Goal: Communication & Community: Answer question/provide support

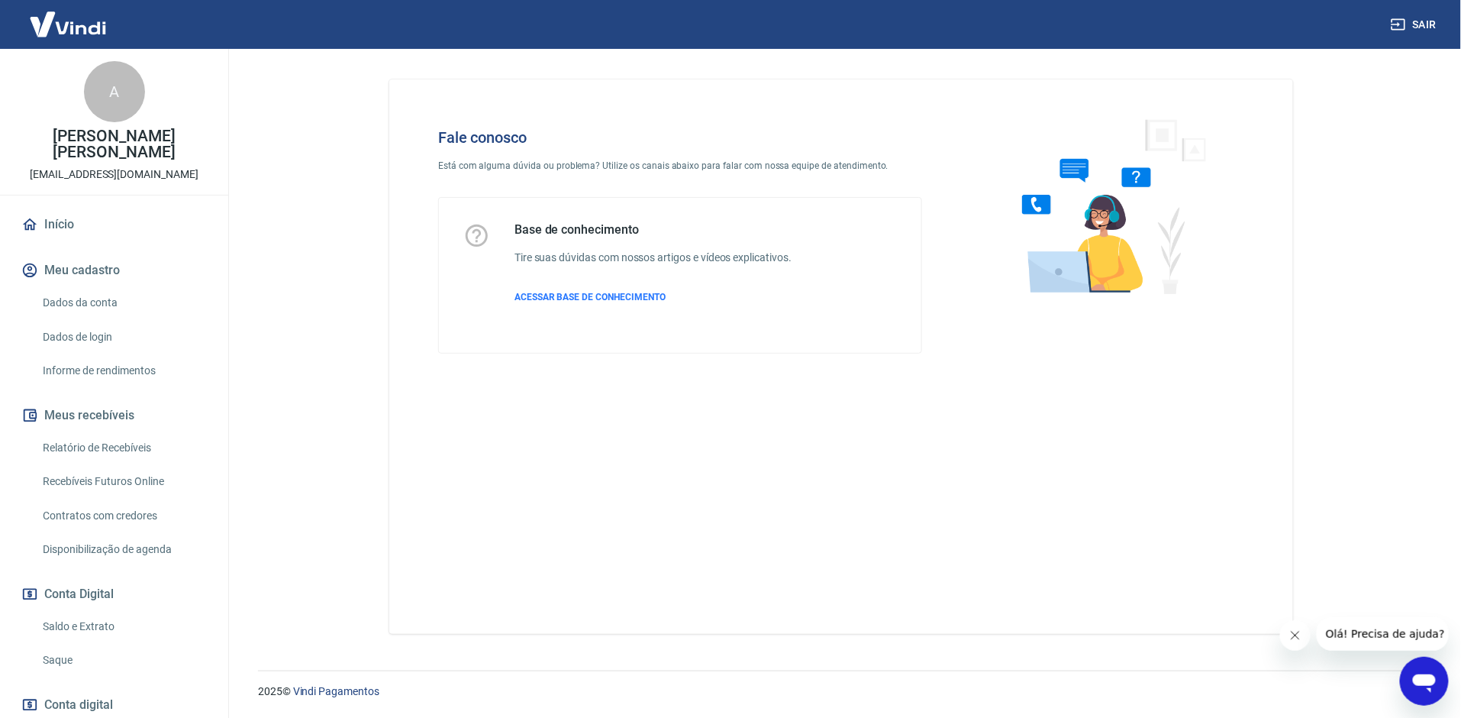
click at [1416, 678] on icon "Abrir janela de mensagens" at bounding box center [1423, 682] width 23 height 18
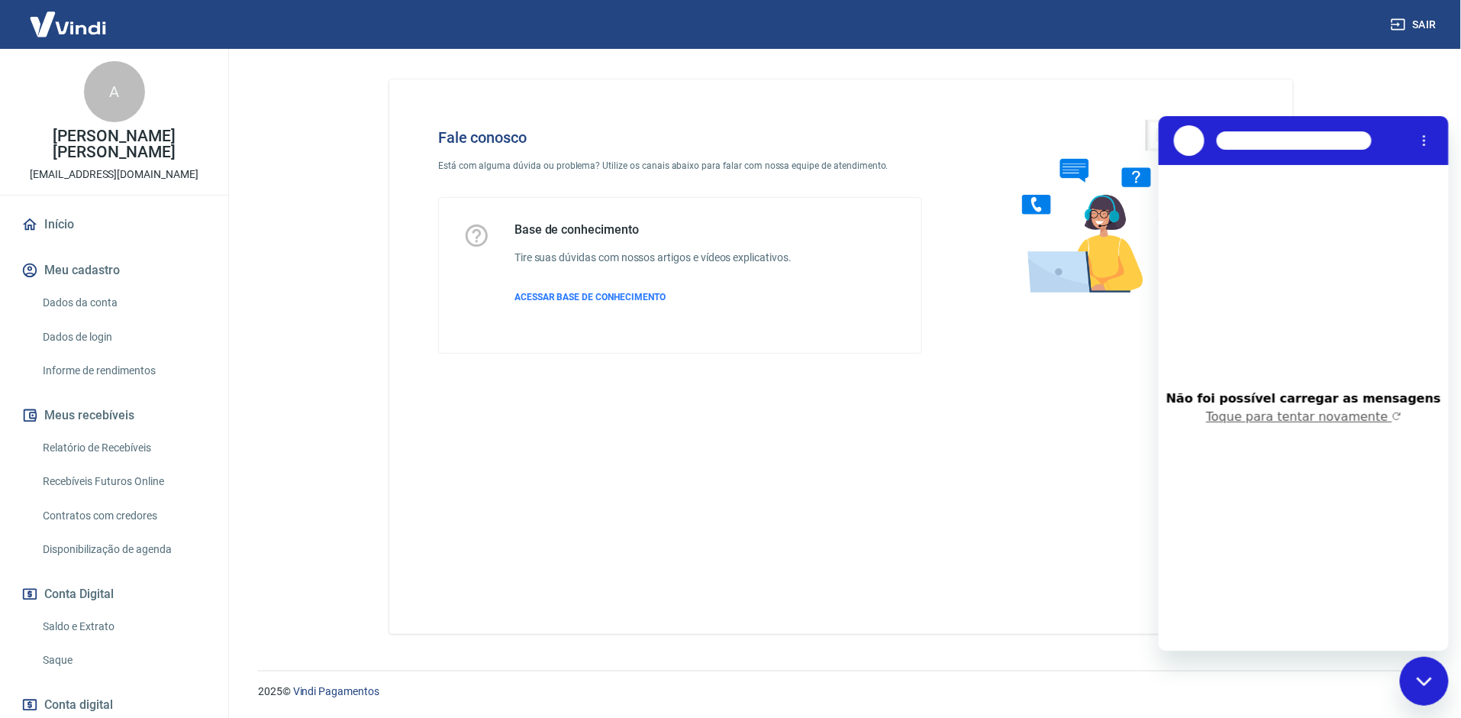
click at [1341, 415] on button "Toque para tentar novamente" at bounding box center [1302, 415] width 195 height 15
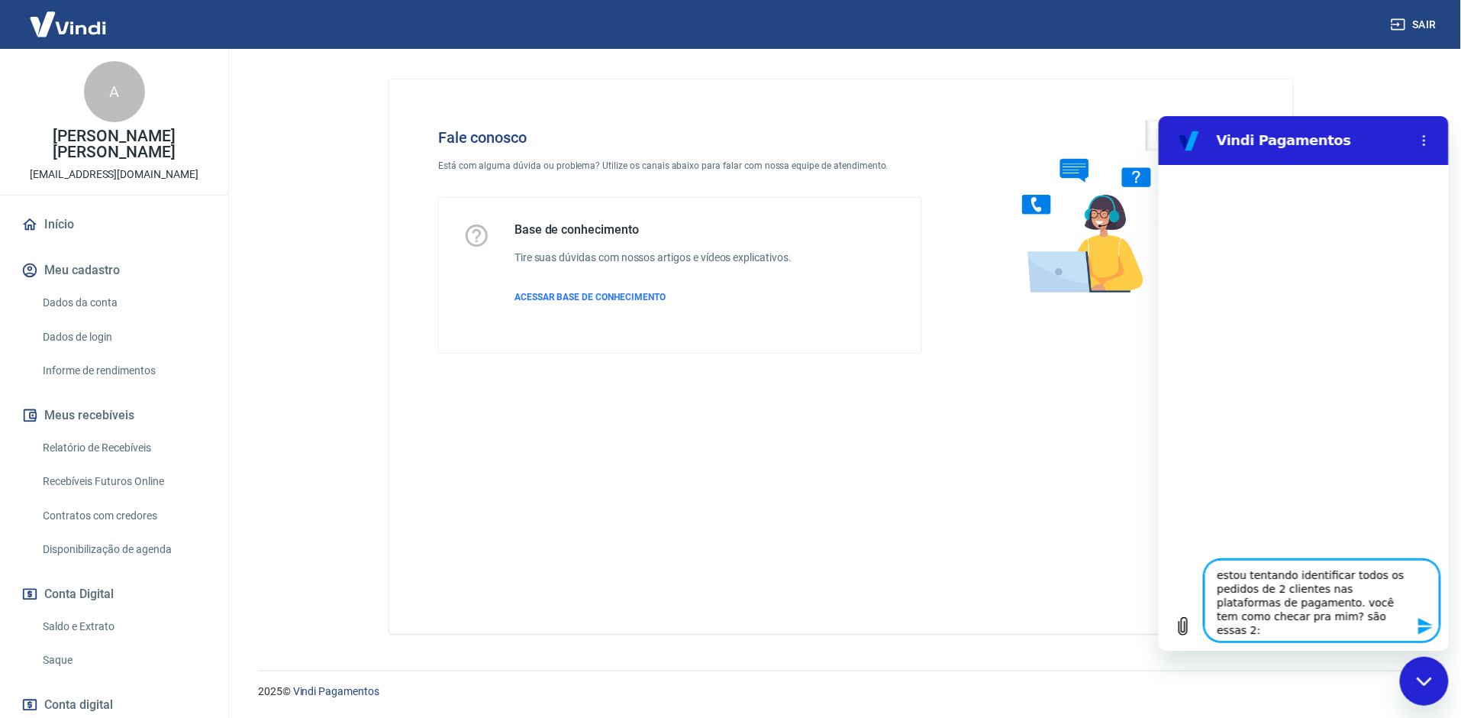
type textarea "estou tentando identificar todos os pedidos de 2 clientes nas plataformas de pa…"
type textarea "x"
drag, startPoint x: 1336, startPoint y: 629, endPoint x: 1189, endPoint y: 550, distance: 167.0
click at [1189, 550] on div "Digite uma mensagem estou tentando identificar todos os pedidos de 2 clientes n…" at bounding box center [1303, 600] width 290 height 100
type textarea "[PERSON_NAME] – cpf: 081.517.443-83 [PERSON_NAME] – cpf: 710.783.803-25"
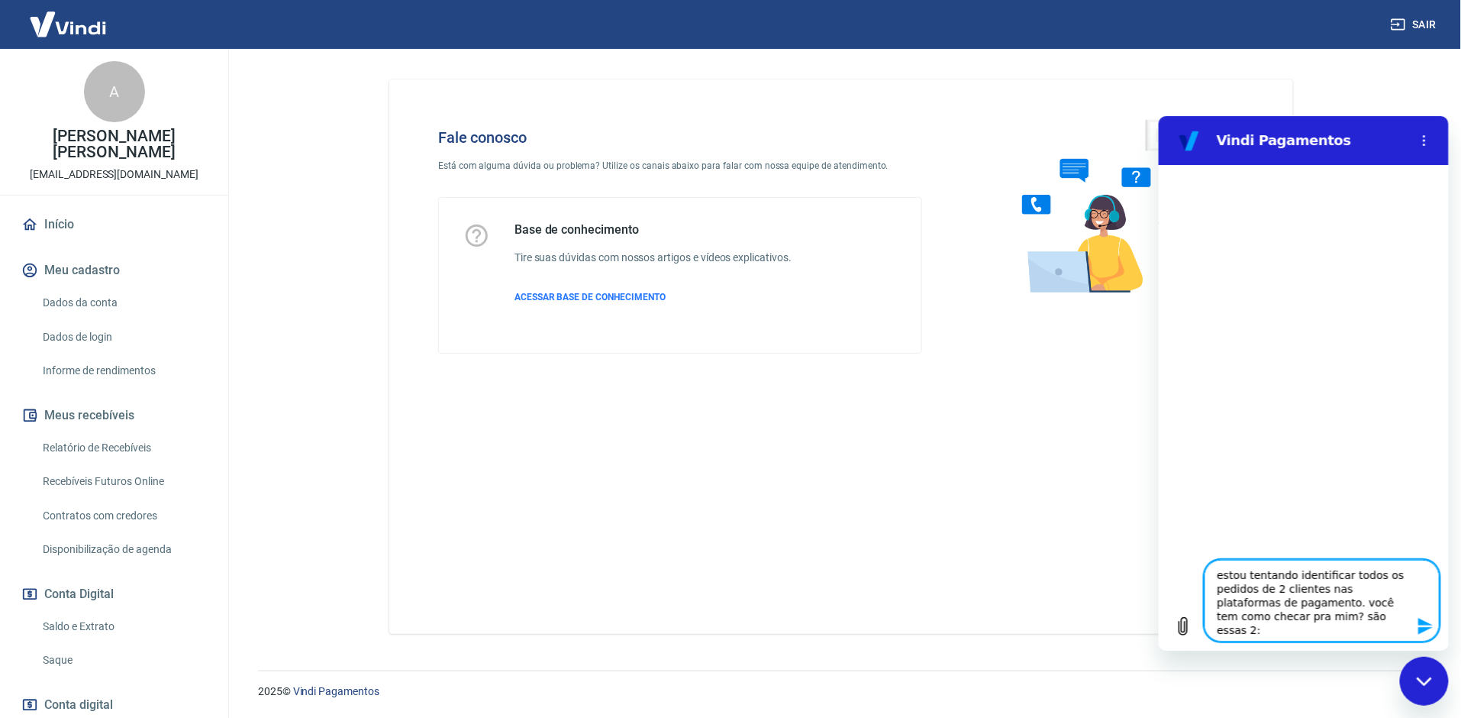
type textarea "x"
drag, startPoint x: 1232, startPoint y: 581, endPoint x: 1302, endPoint y: 737, distance: 170.8
click at [1302, 650] on html "Vindi Pagamentos Digite uma mensagem [PERSON_NAME] – cpf: 081.517.443-83 [PERSO…" at bounding box center [1303, 382] width 290 height 534
type textarea "x"
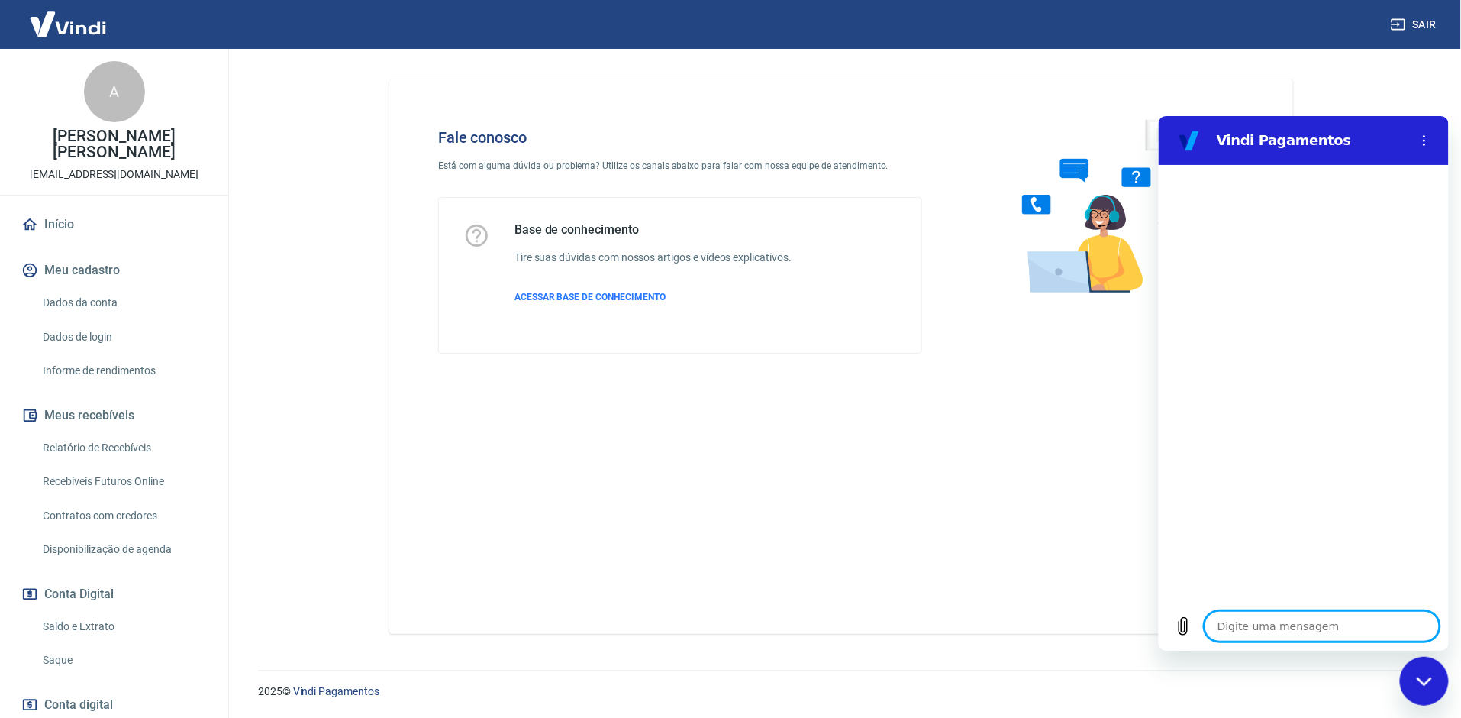
scroll to position [0, 0]
paste textarea "gostaria de identificar todos os pedidos de 2 clientes e seus respectivos statu…"
type textarea "gostaria de identificar todos os pedidos de 2 clientes e seus respectivos statu…"
type textarea "x"
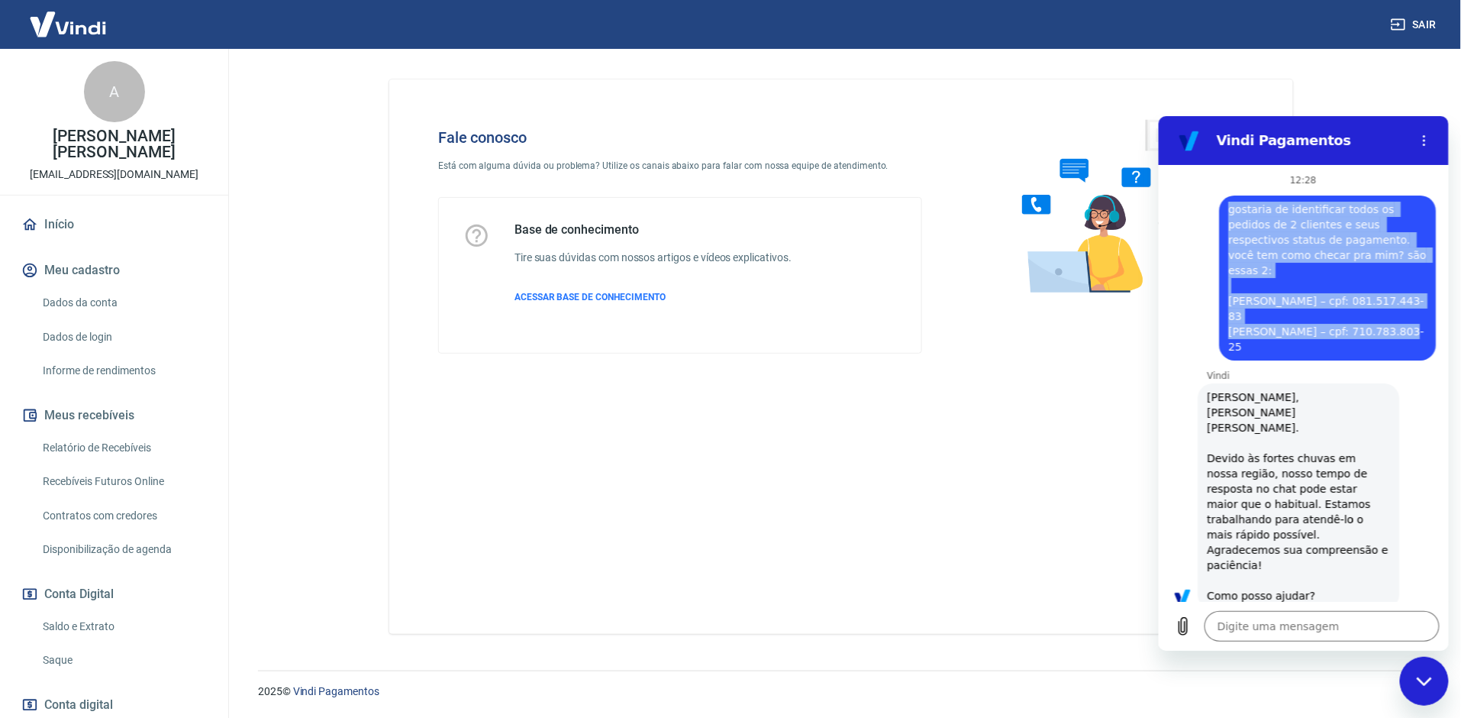
drag, startPoint x: 1406, startPoint y: 330, endPoint x: 1228, endPoint y: 211, distance: 214.1
click at [1228, 211] on span "gostaria de identificar todos os pedidos de 2 clientes e seus respectivos statu…" at bounding box center [1327, 277] width 198 height 153
copy span "gostaria de identificar todos os pedidos de 2 clientes e seus respectivos statu…"
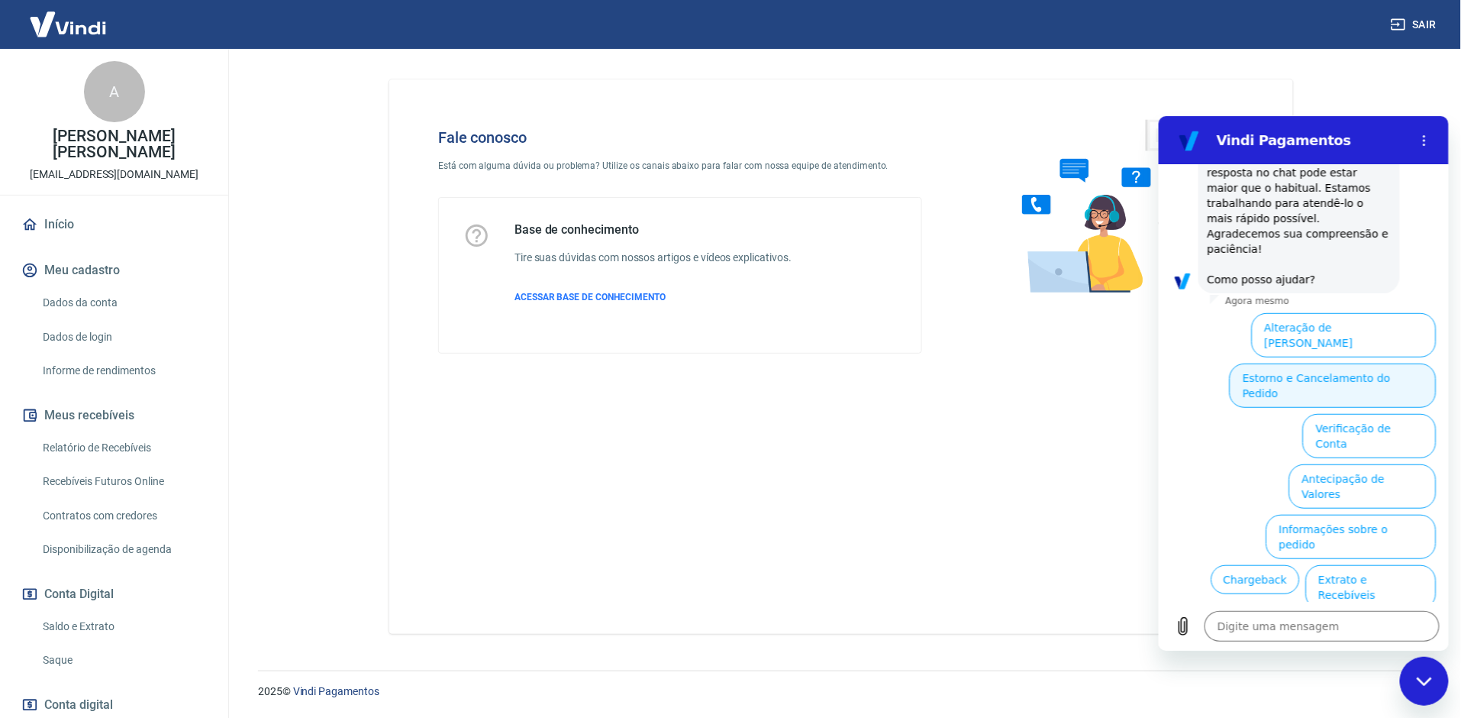
scroll to position [315, 0]
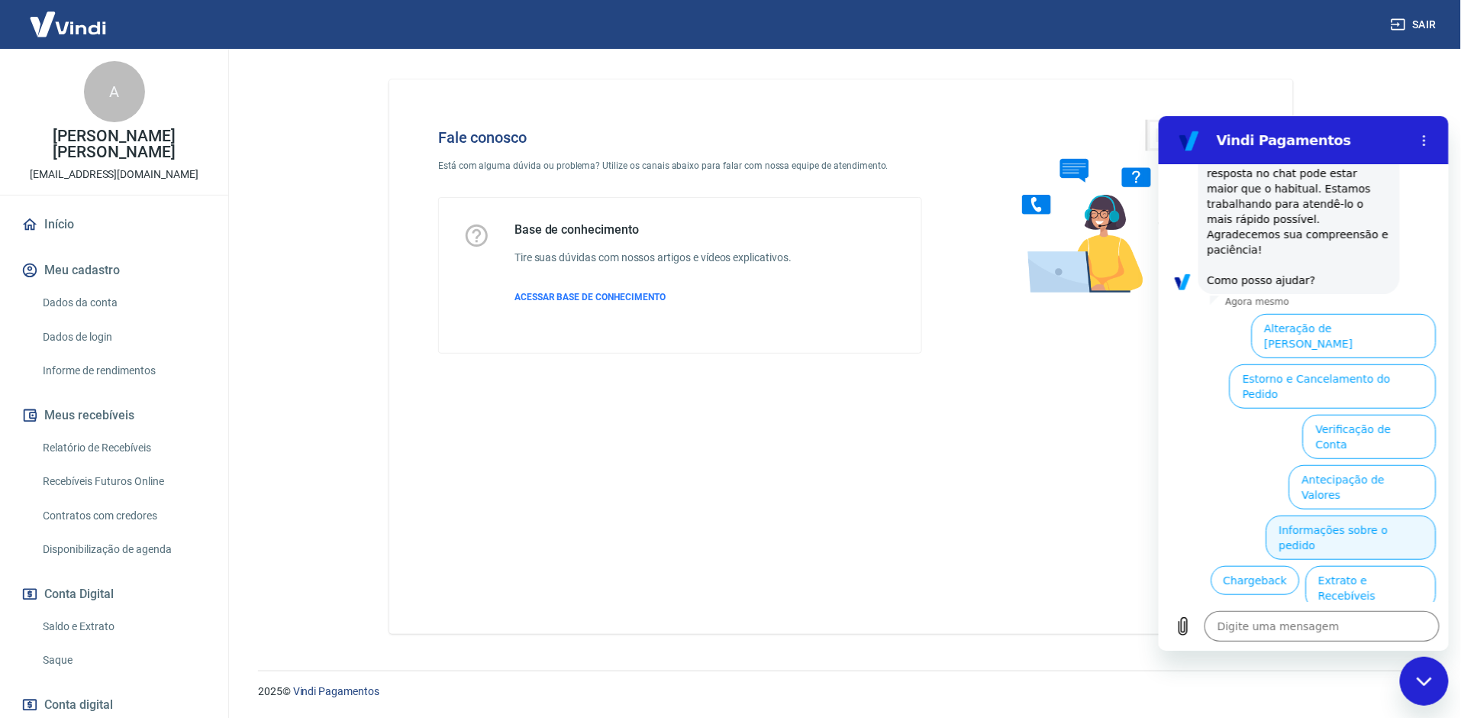
click at [1382, 515] on button "Informações sobre o pedido" at bounding box center [1351, 537] width 170 height 44
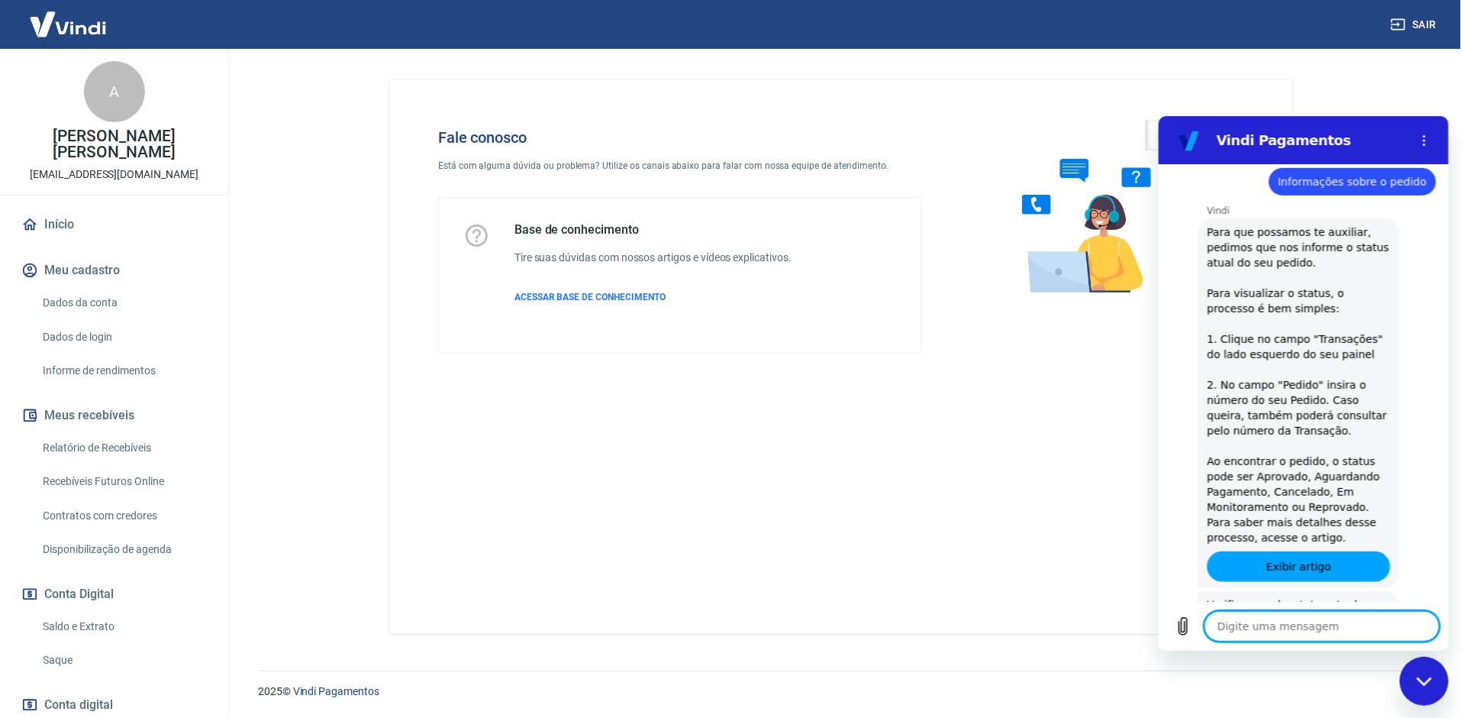
type textarea "x"
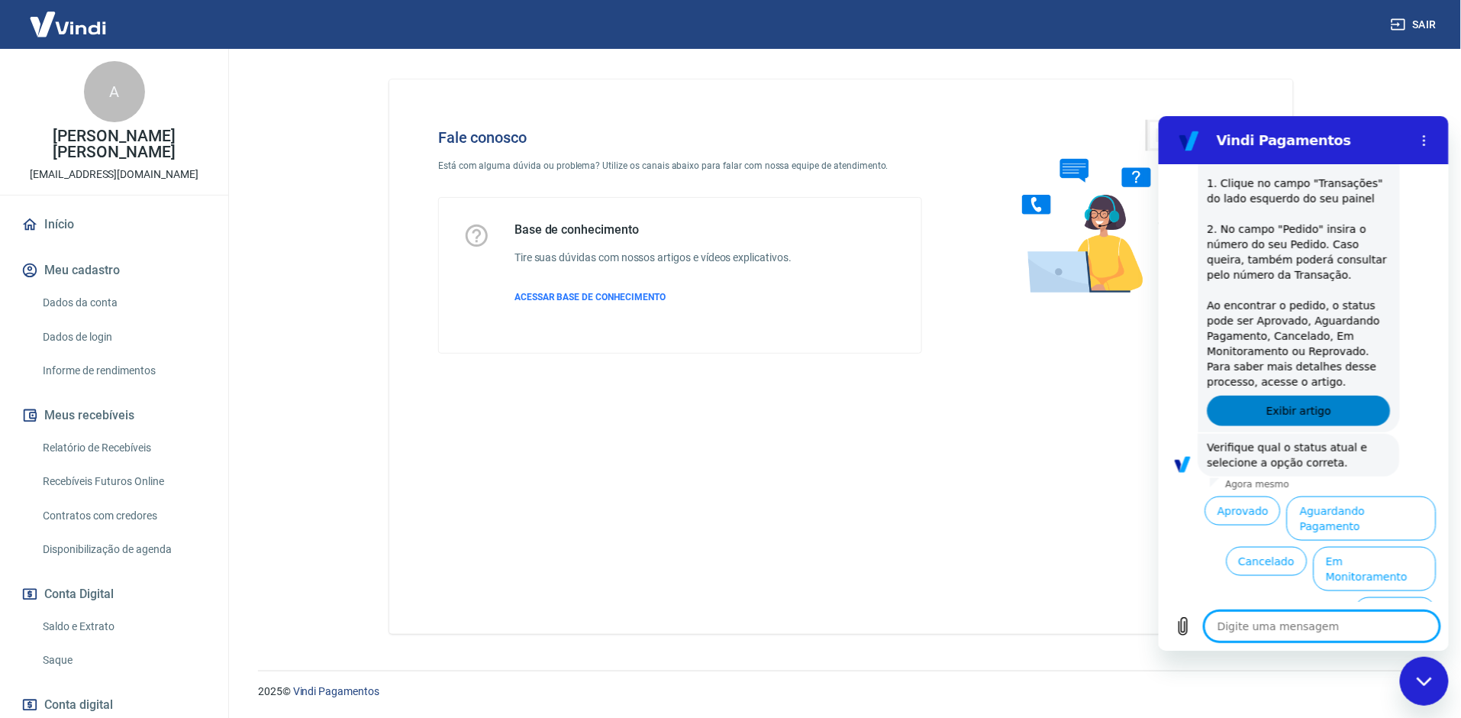
scroll to position [605, 0]
type textarea "o"
type textarea "x"
type textarea "ou"
type textarea "x"
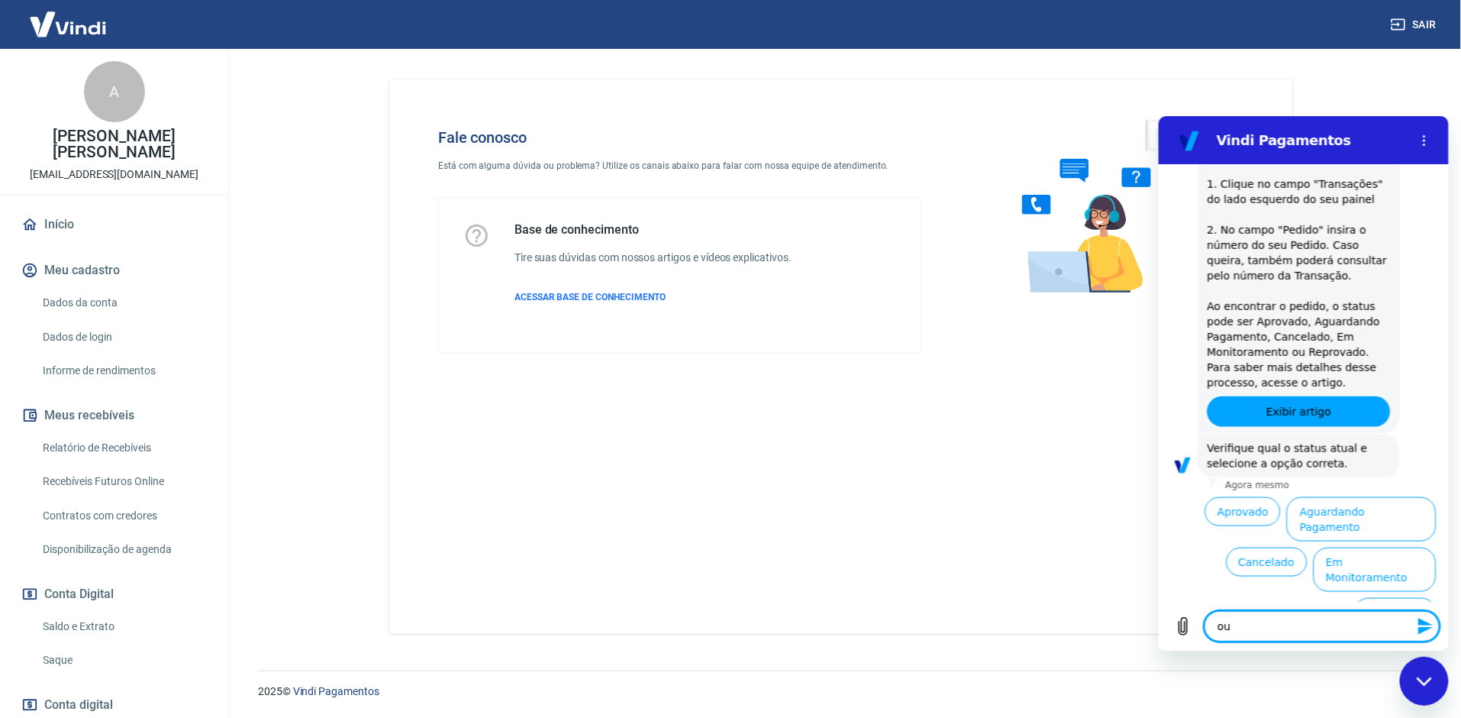
type textarea "out"
type textarea "x"
type textarea "outr"
type textarea "x"
type textarea "outro"
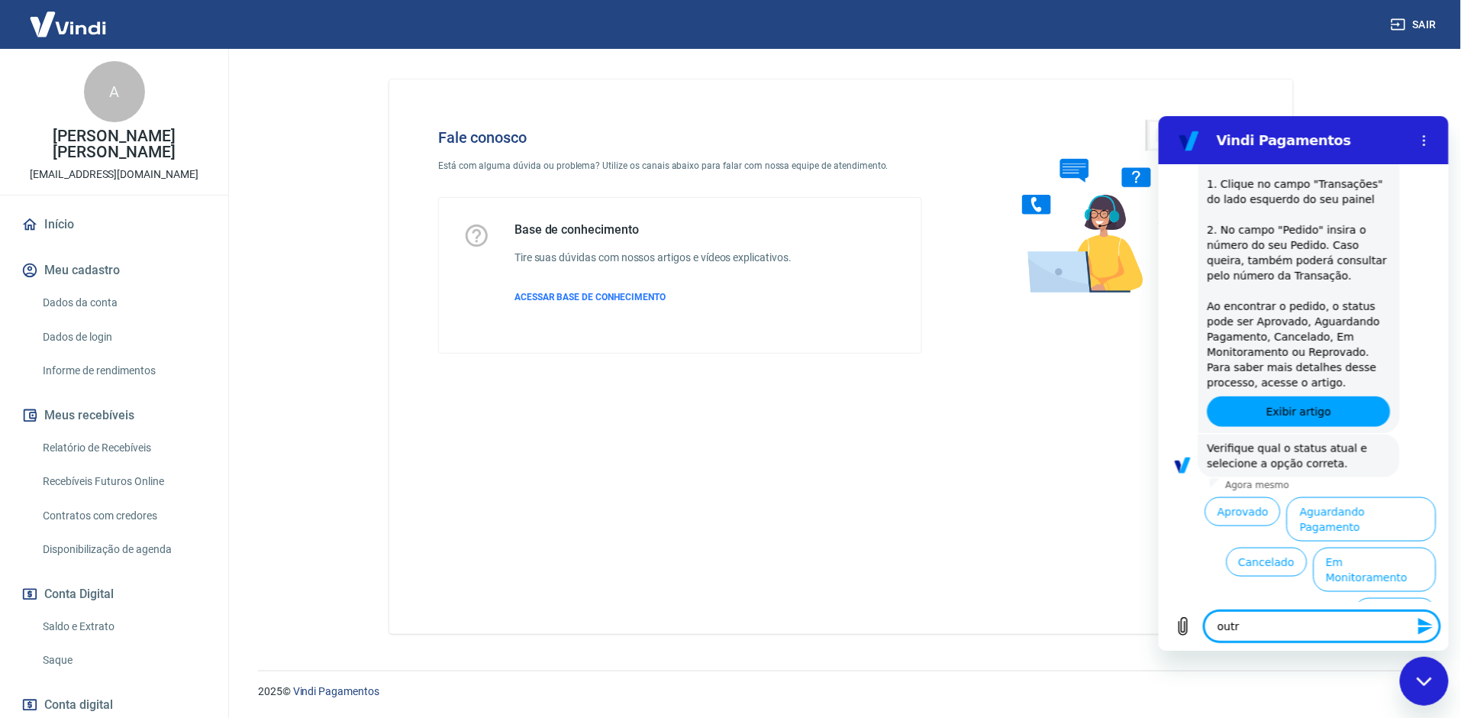
type textarea "x"
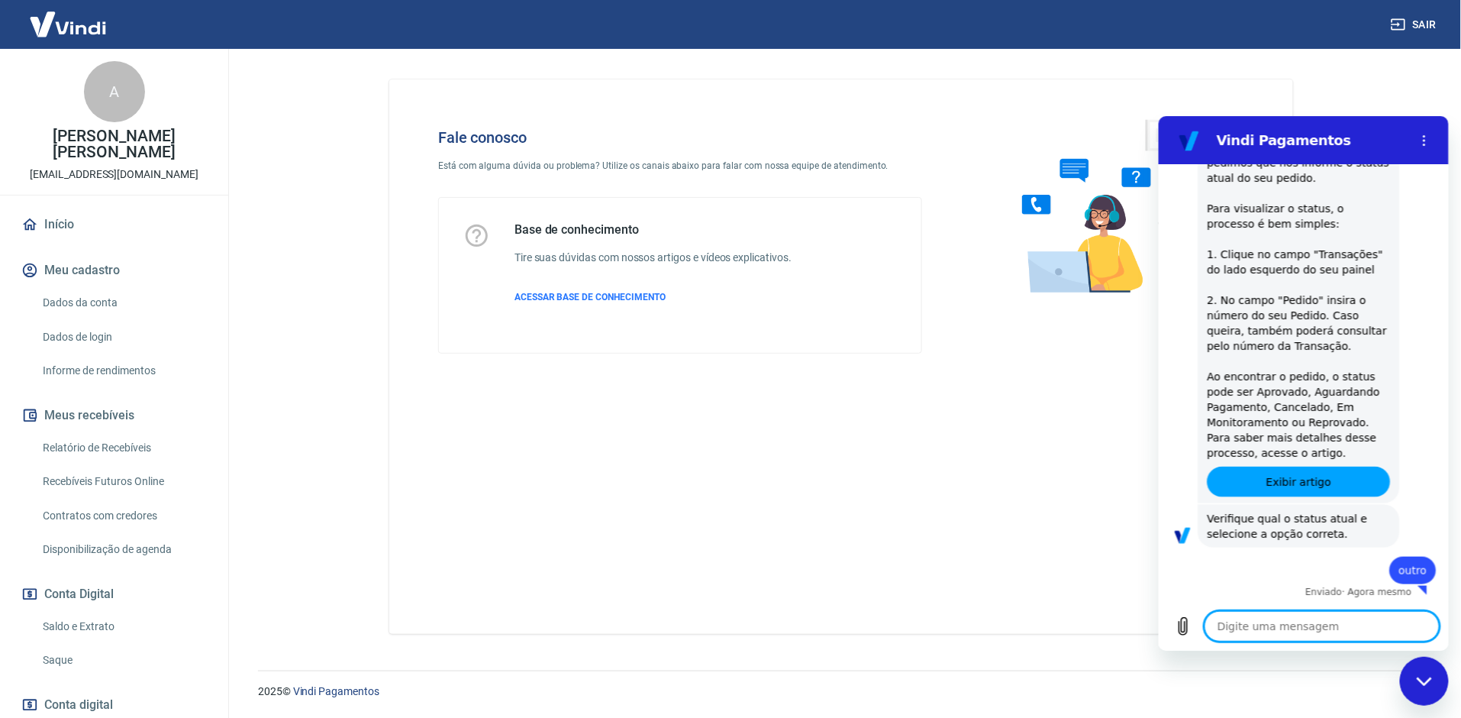
type textarea "x"
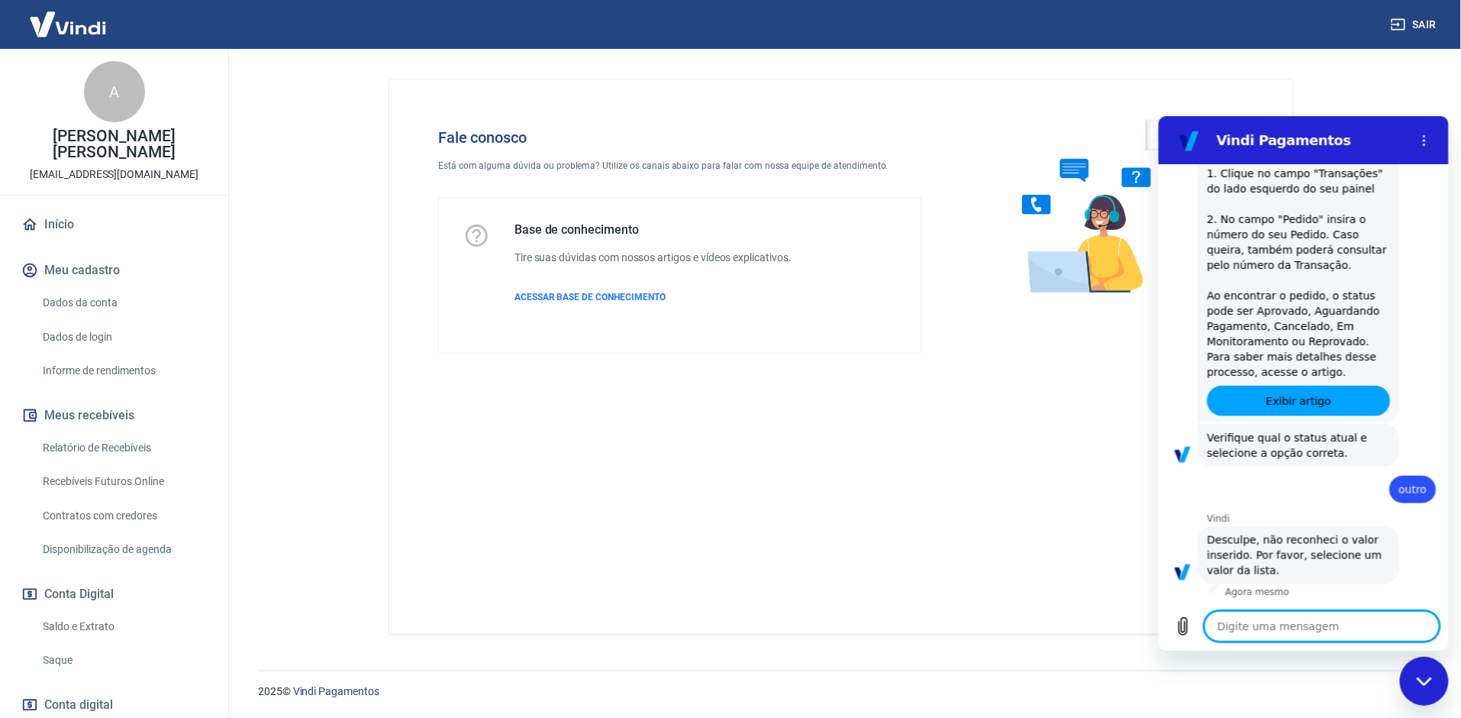
scroll to position [615, 0]
type textarea "f"
type textarea "x"
type textarea "fa"
type textarea "x"
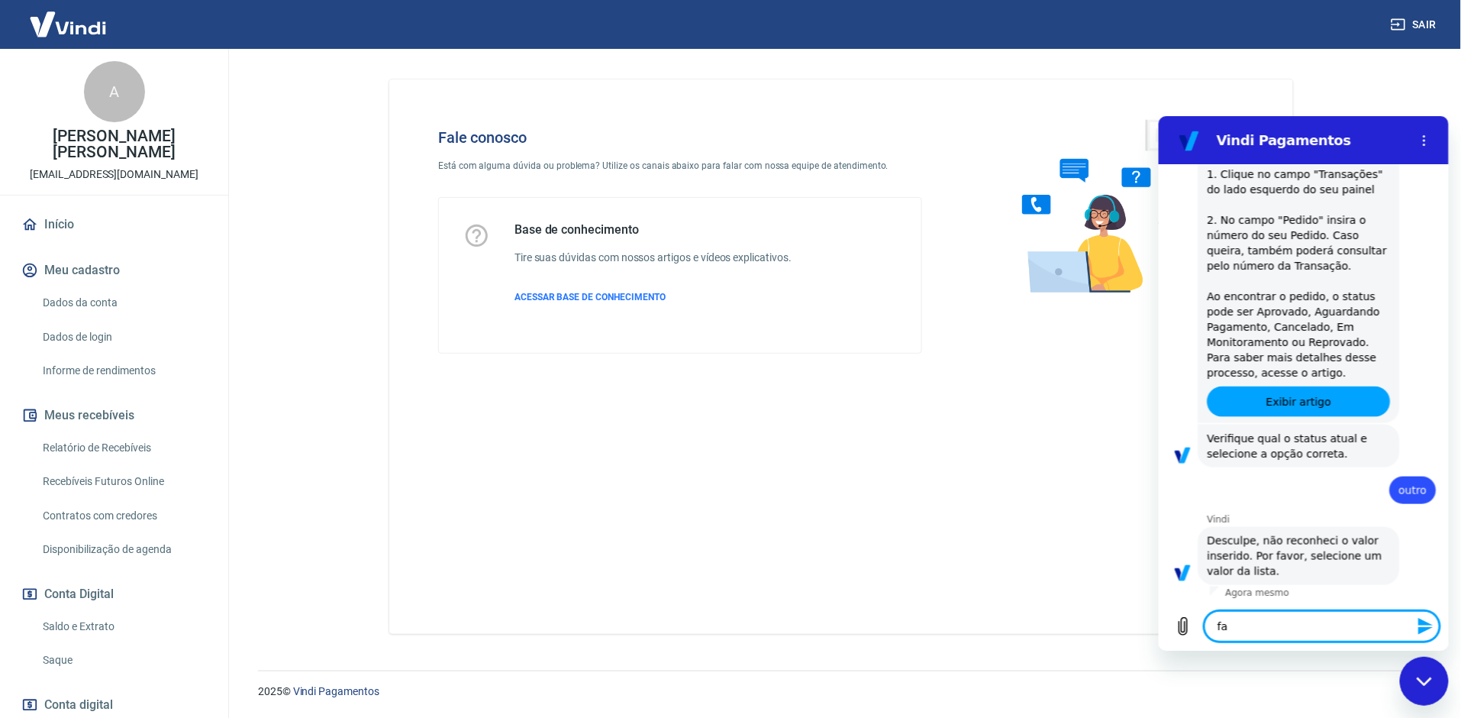
type textarea "fal"
type textarea "x"
type textarea "fala"
type textarea "x"
type textarea "falar"
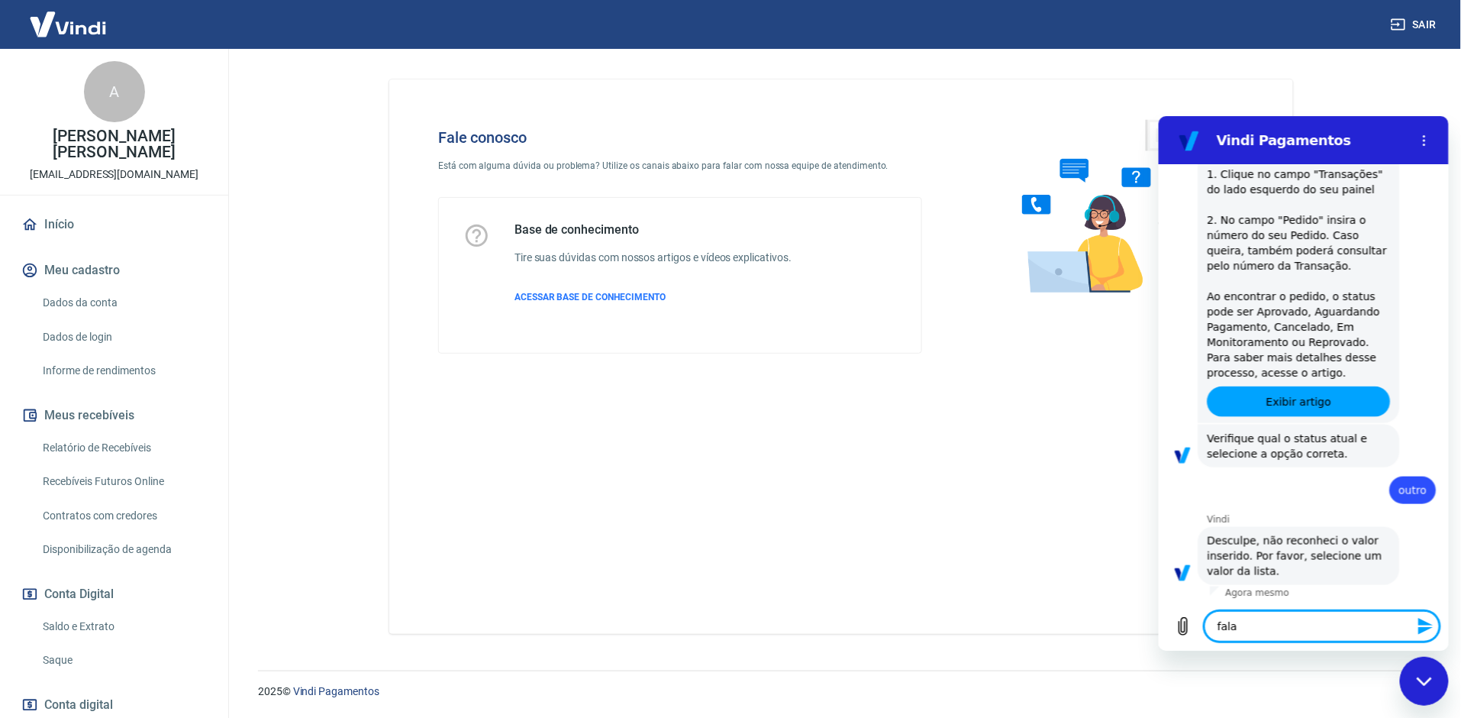
type textarea "x"
type textarea "falar"
type textarea "x"
type textarea "falar c"
type textarea "x"
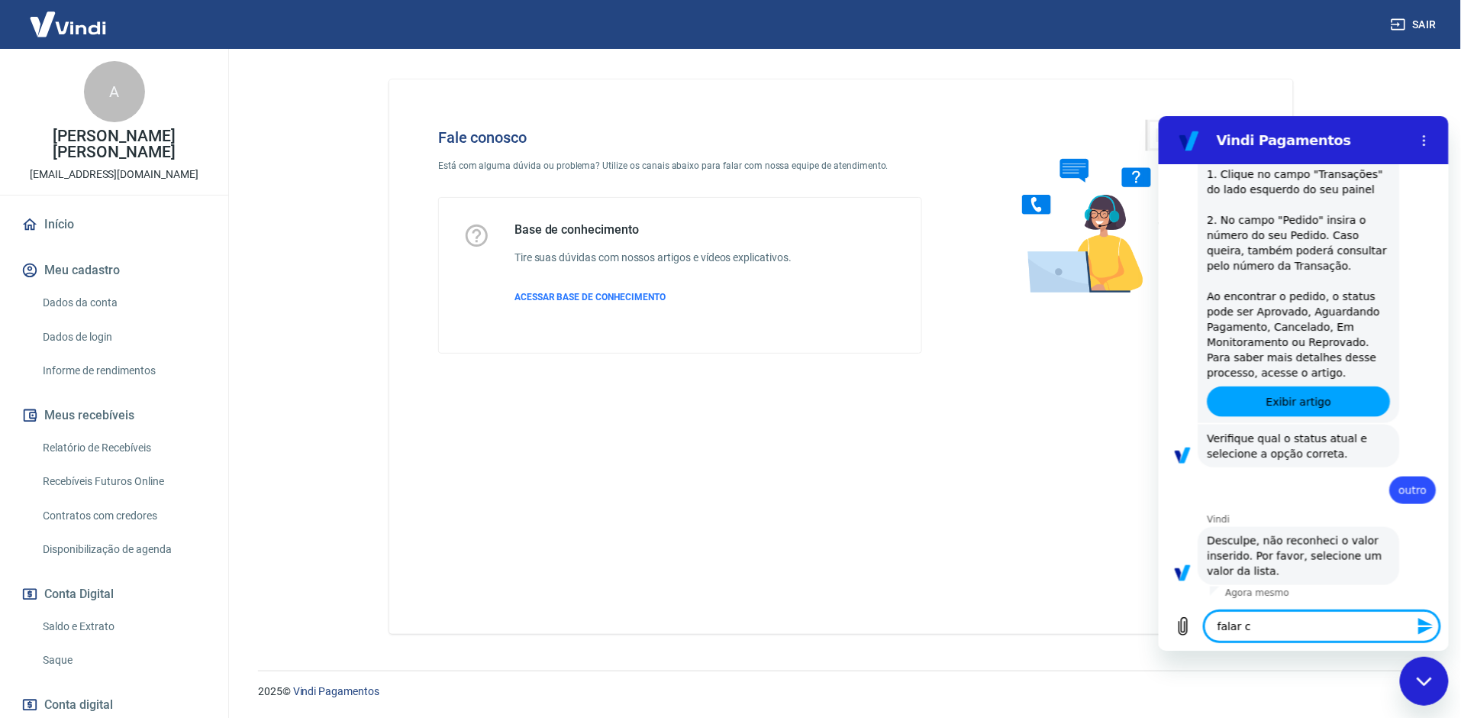
type textarea "falar co"
type textarea "x"
type textarea "falar com"
type textarea "x"
type textarea "falar com"
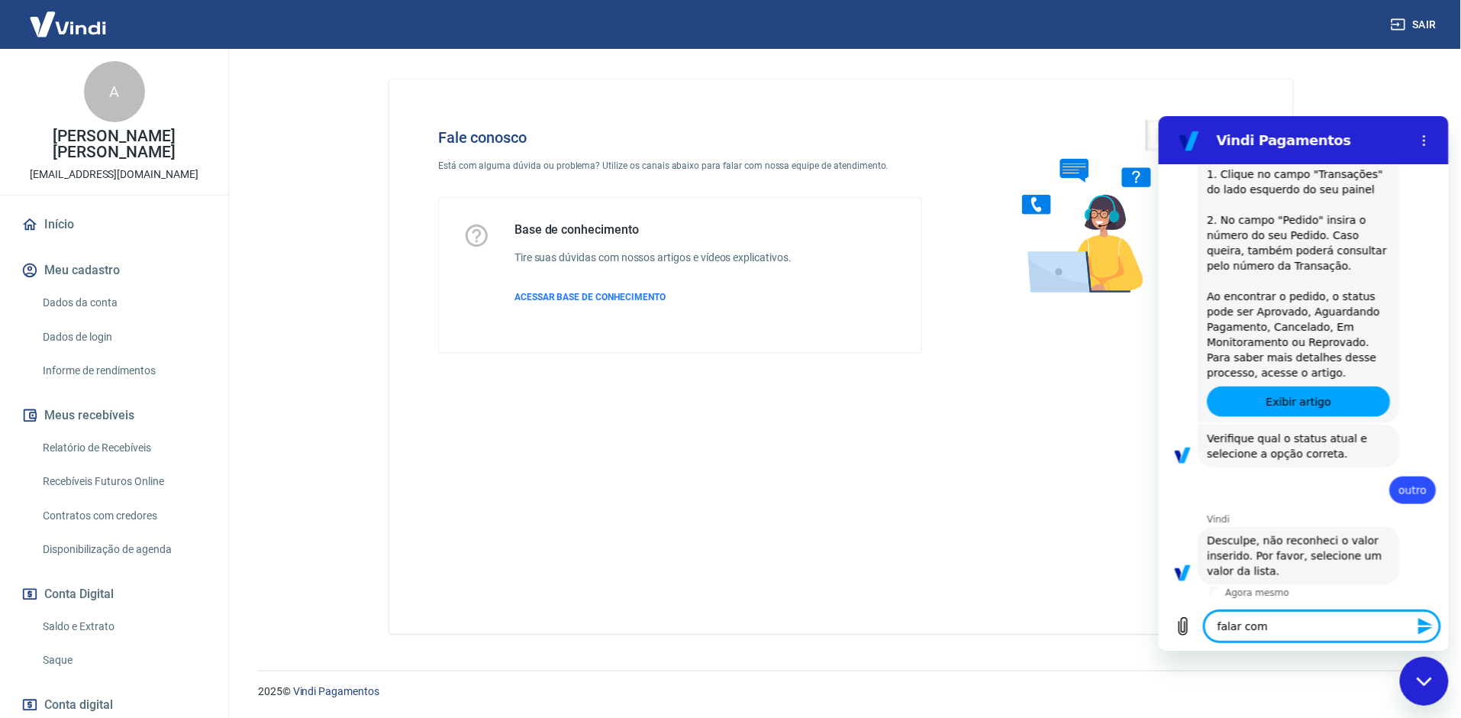
type textarea "x"
type textarea "falar com a"
type textarea "x"
type textarea "falar com at"
type textarea "x"
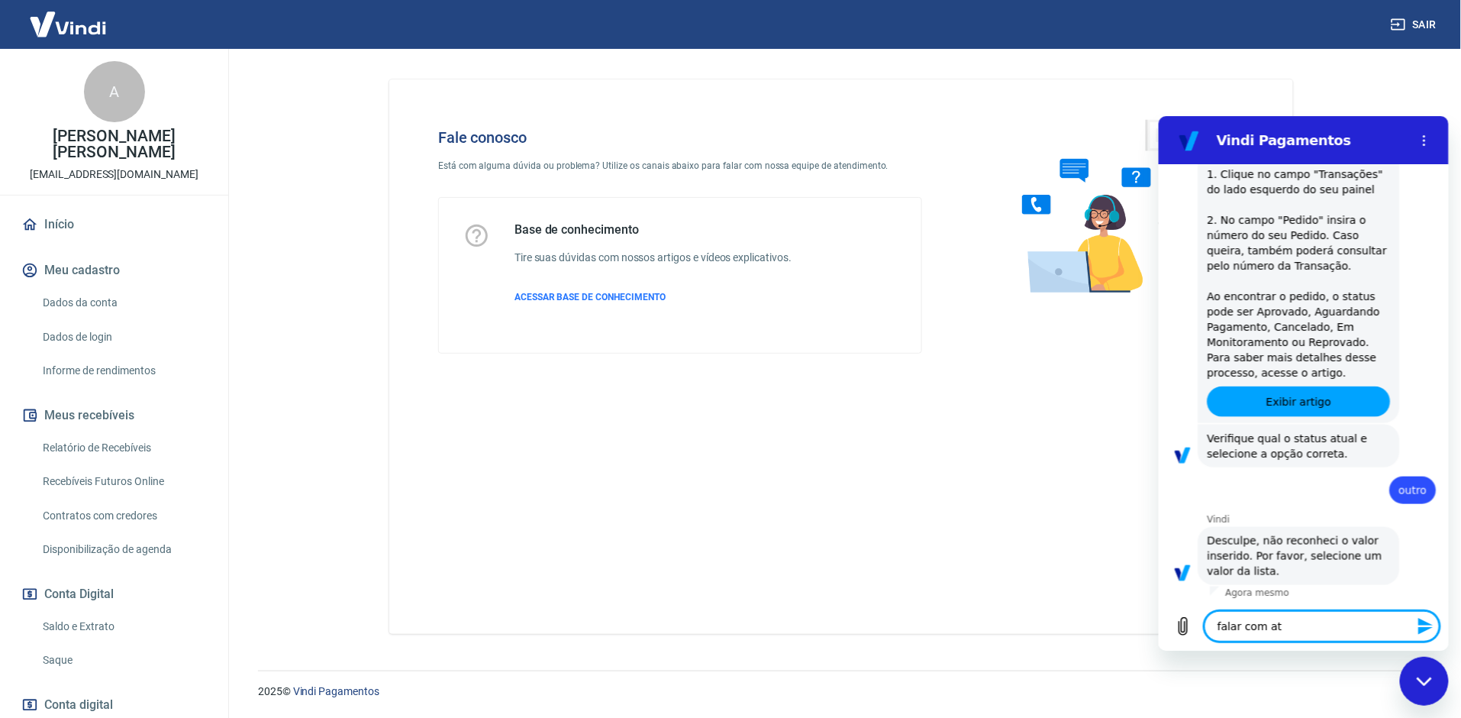
type textarea "falar com ate"
type textarea "x"
type textarea "falar com [GEOGRAPHIC_DATA]"
type textarea "x"
type textarea "falar com atend"
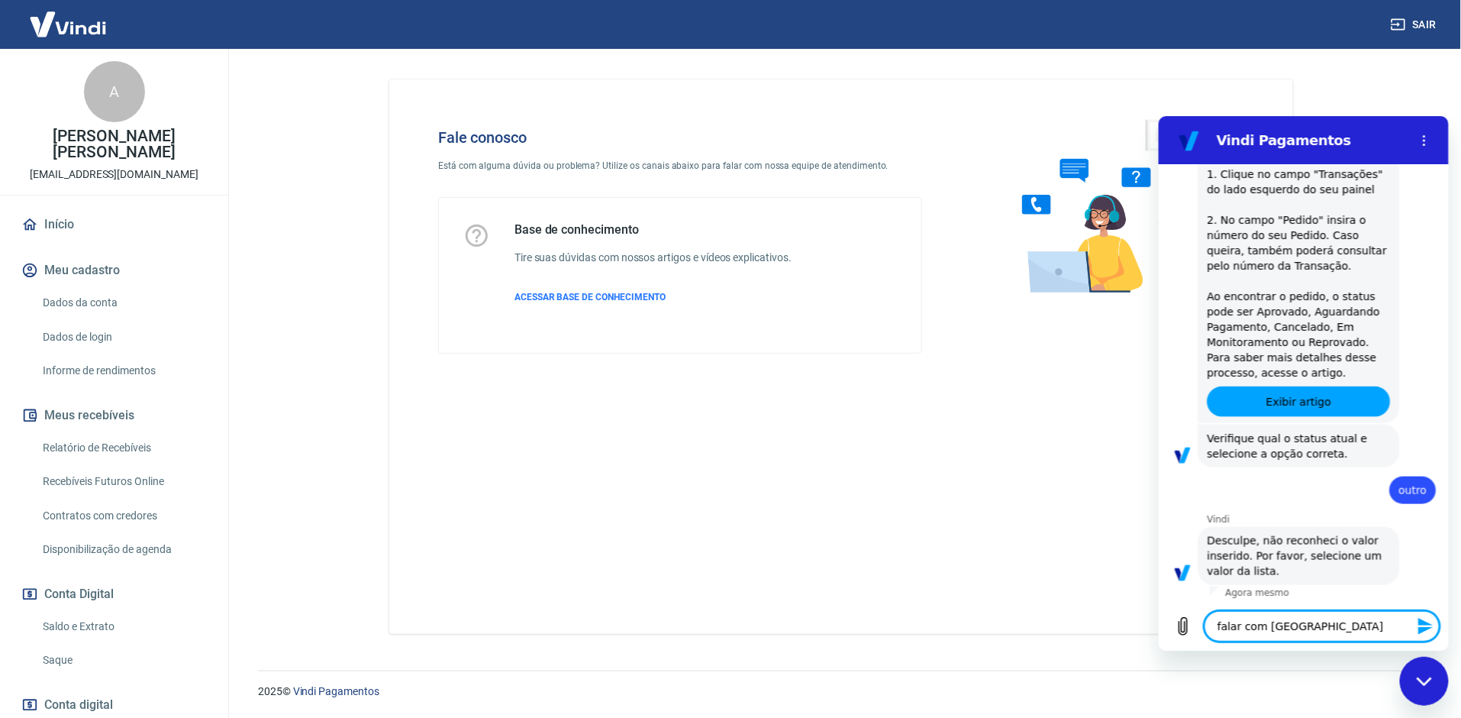
type textarea "x"
type textarea "falar com [GEOGRAPHIC_DATA]"
type textarea "x"
type textarea "falar com atend"
type textarea "x"
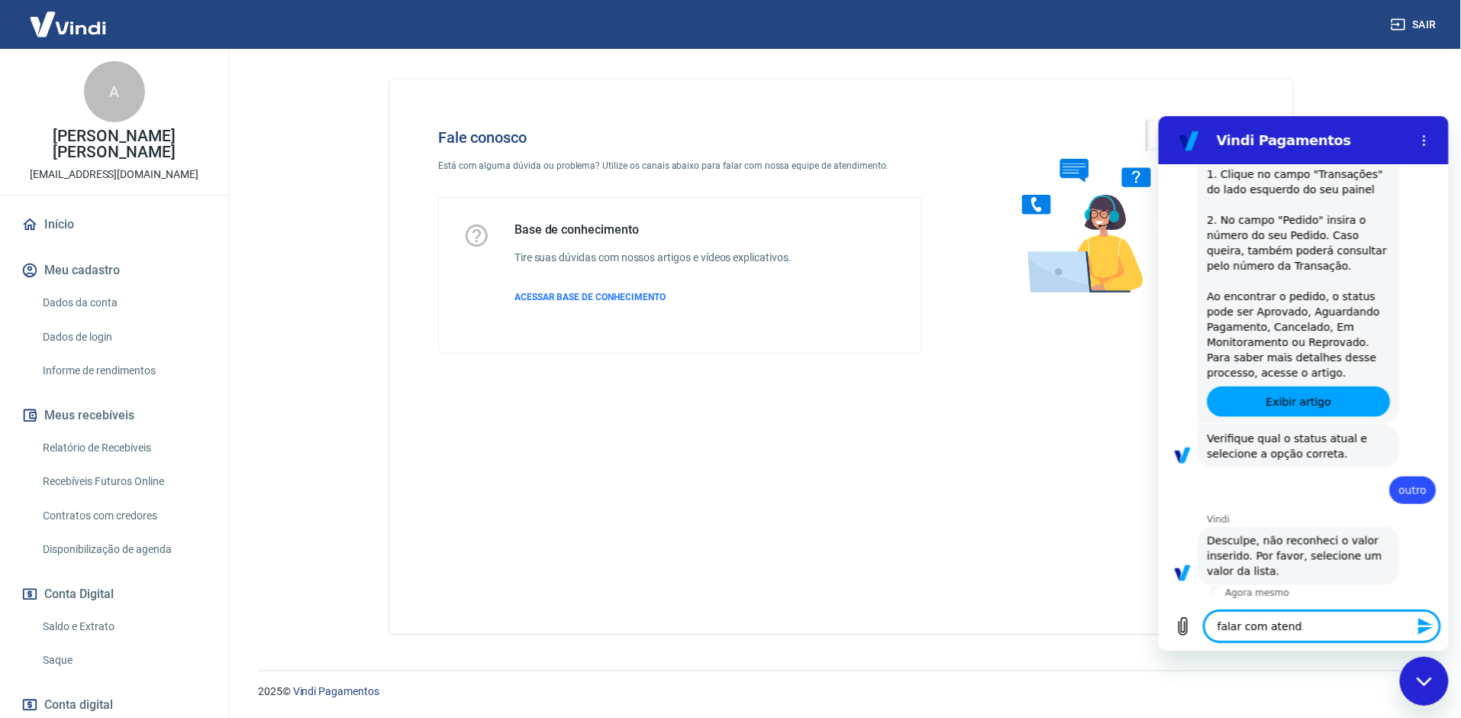
type textarea "falar com atende"
type textarea "x"
type textarea "falar com atenden"
type textarea "x"
type textarea "falar com atendent"
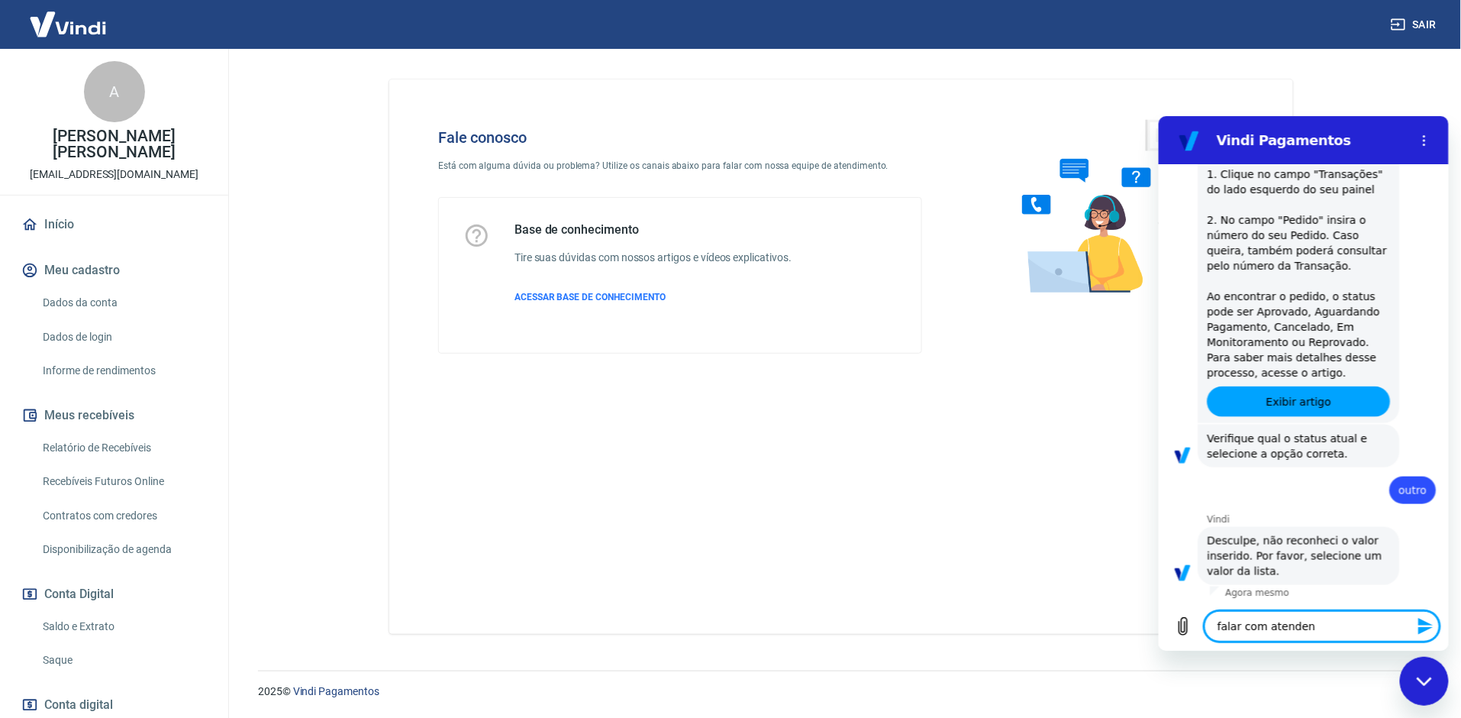
type textarea "x"
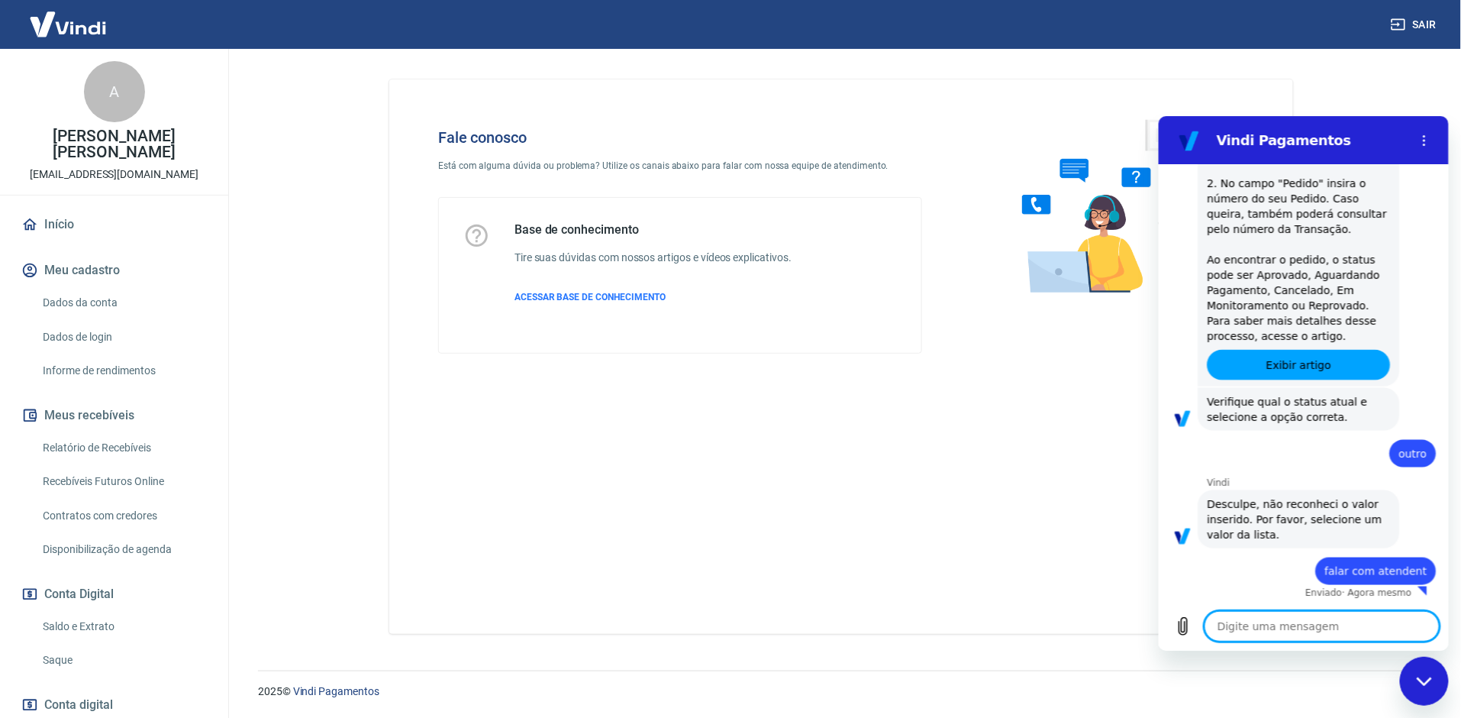
click at [1428, 540] on div "Vindi diz: Desculpe, não reconheci o valor inserido. Por favor, selecione um va…" at bounding box center [1309, 518] width 278 height 60
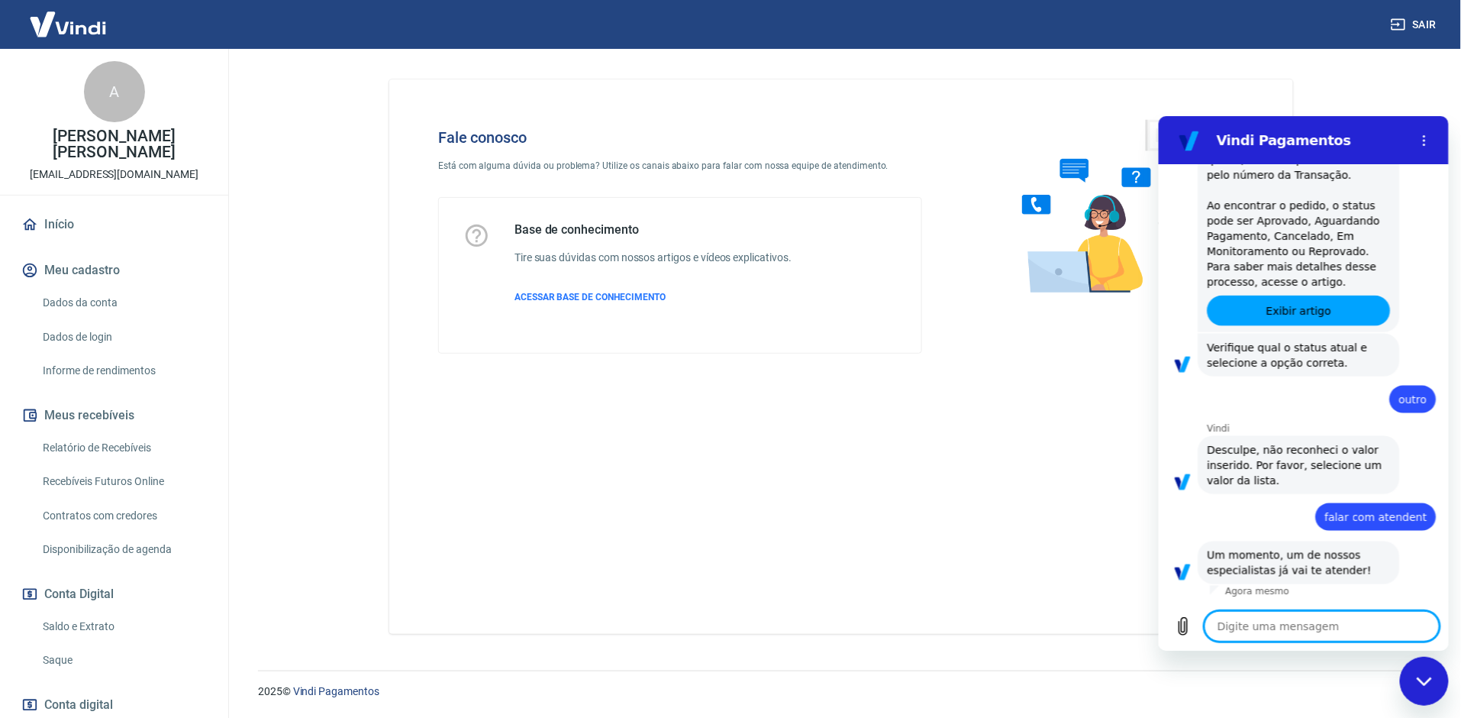
type textarea "x"
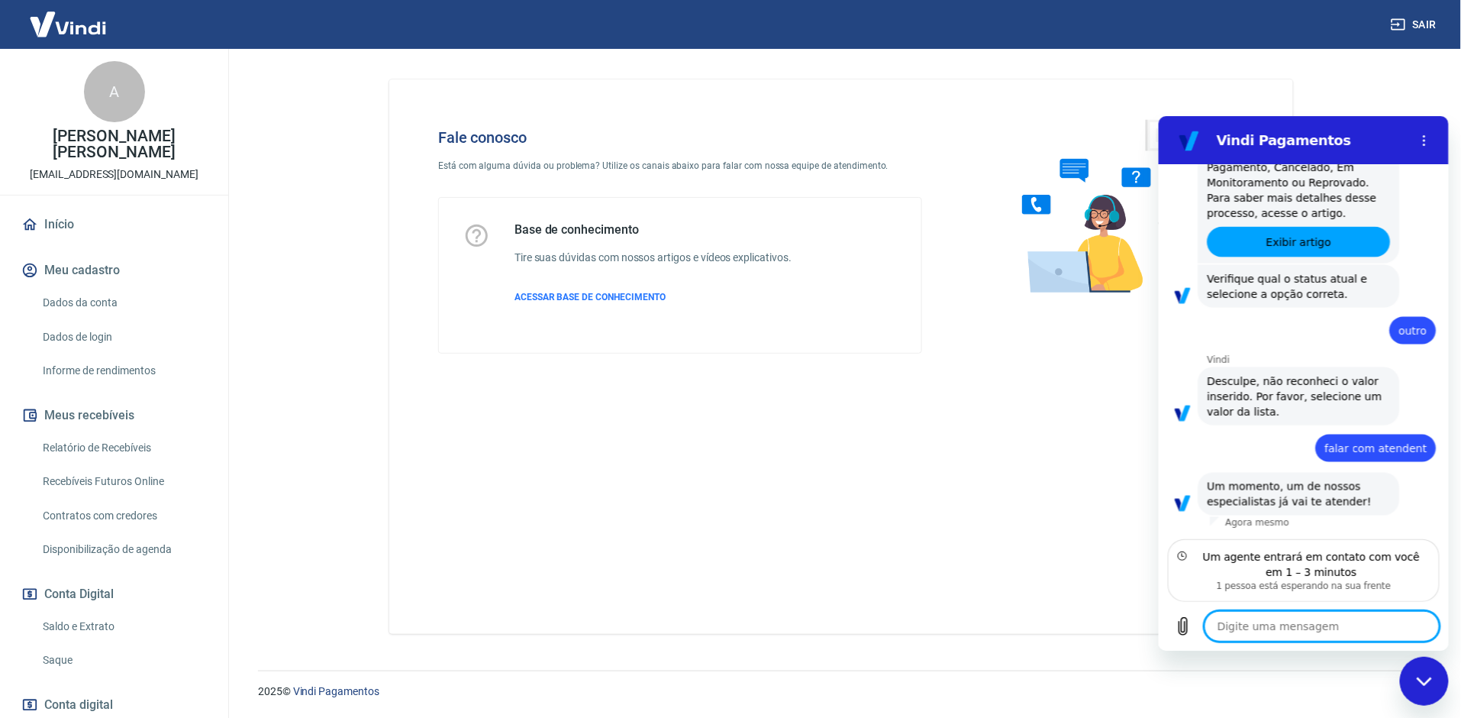
paste textarea "gostaria de identificar todos os pedidos de 2 clientes e seus respectivos statu…"
type textarea "gostaria de identificar todos os pedidos de 2 clientes e seus respectivos statu…"
type textarea "x"
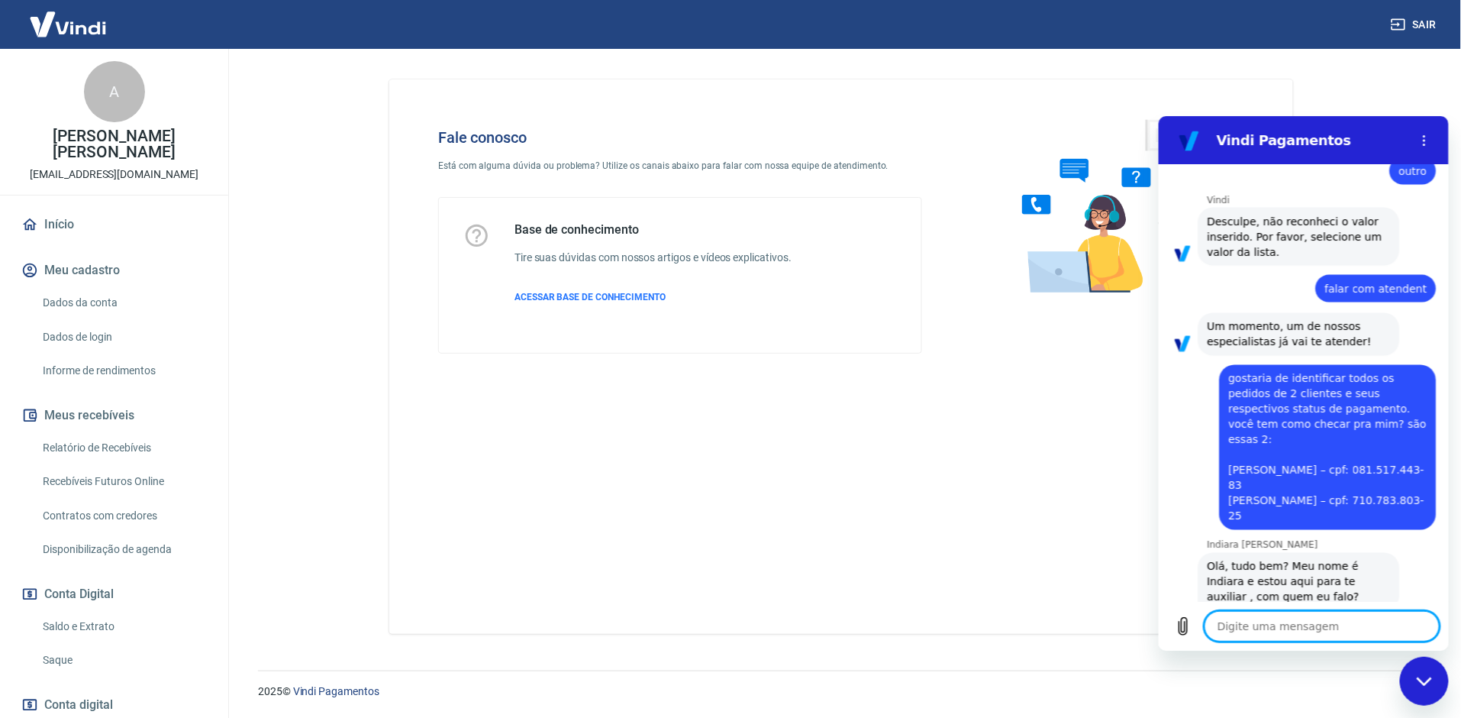
scroll to position [1036, 0]
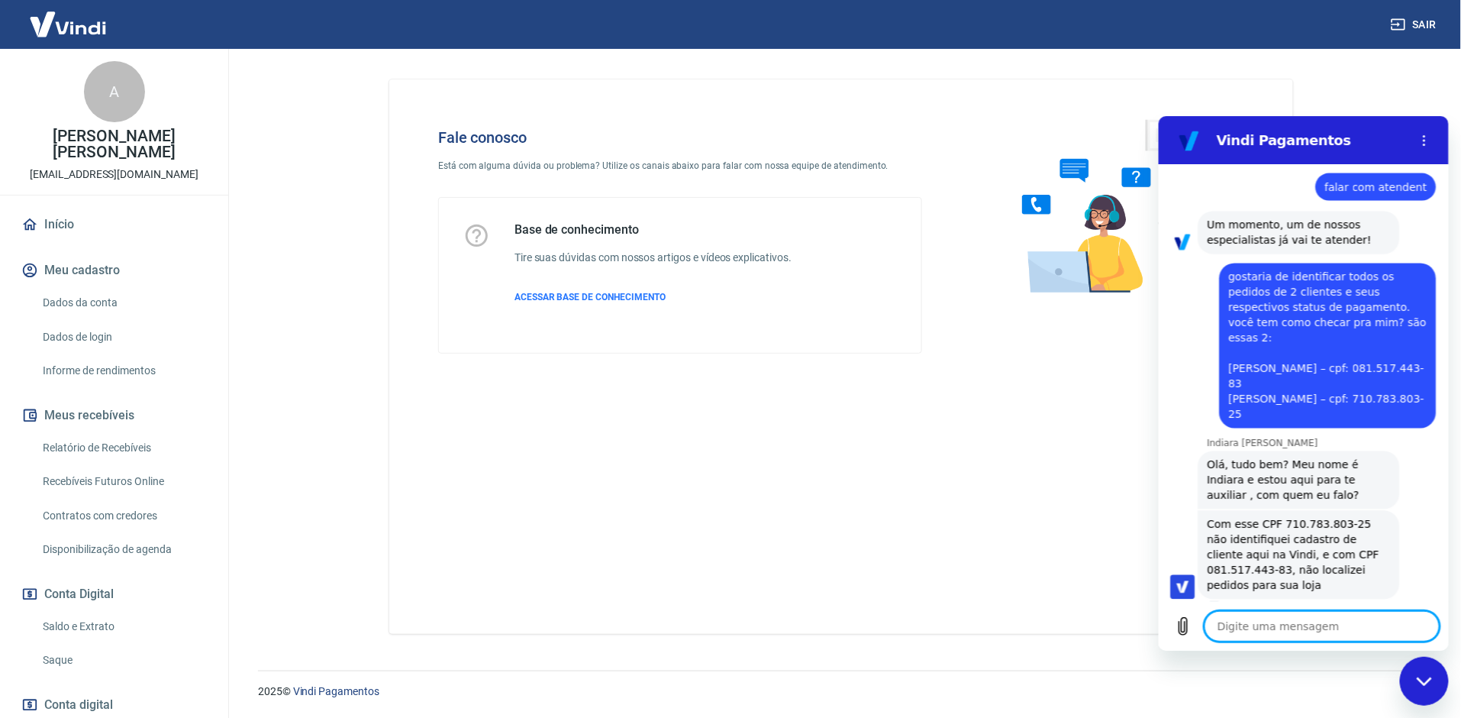
type textarea "x"
type textarea "c"
type textarea "x"
type textarea "ce"
type textarea "x"
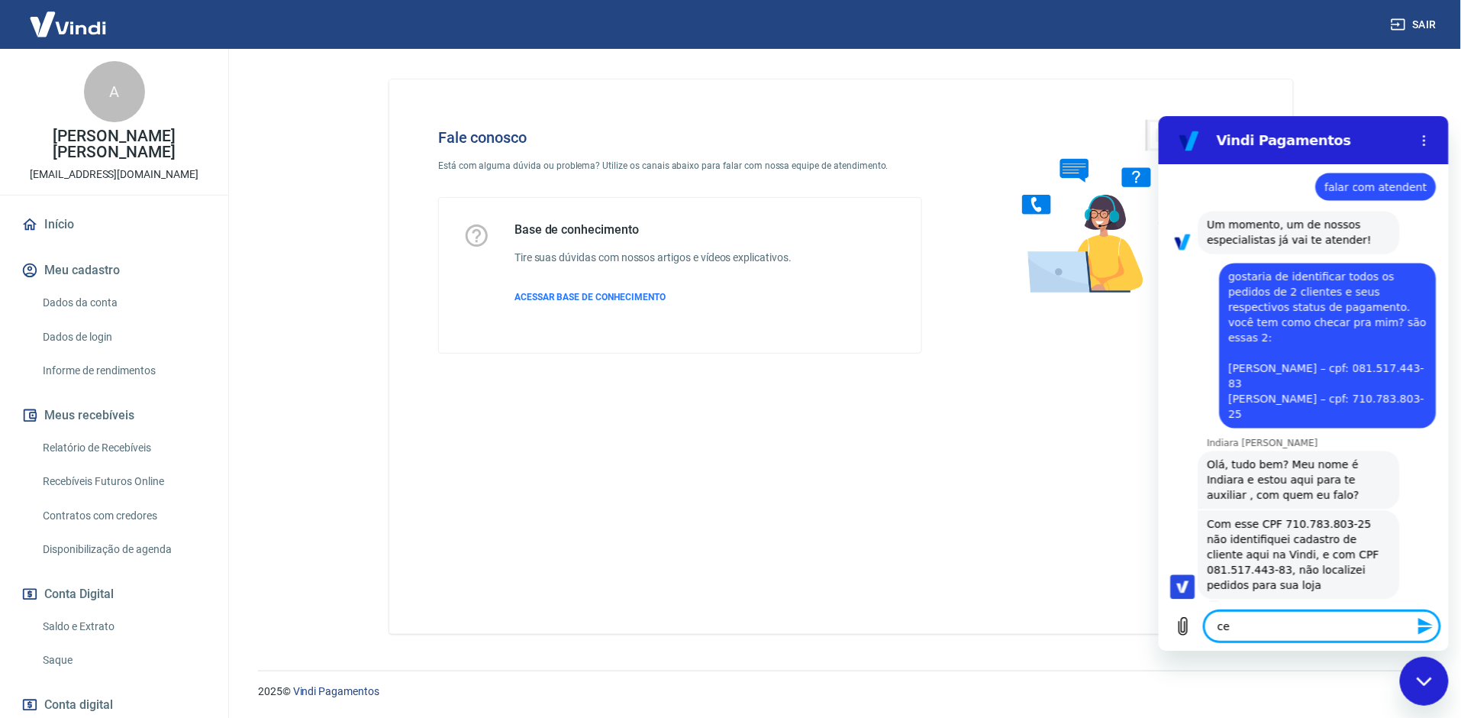
type textarea "cer"
type textarea "x"
type textarea "cert"
type textarea "x"
type textarea "certo"
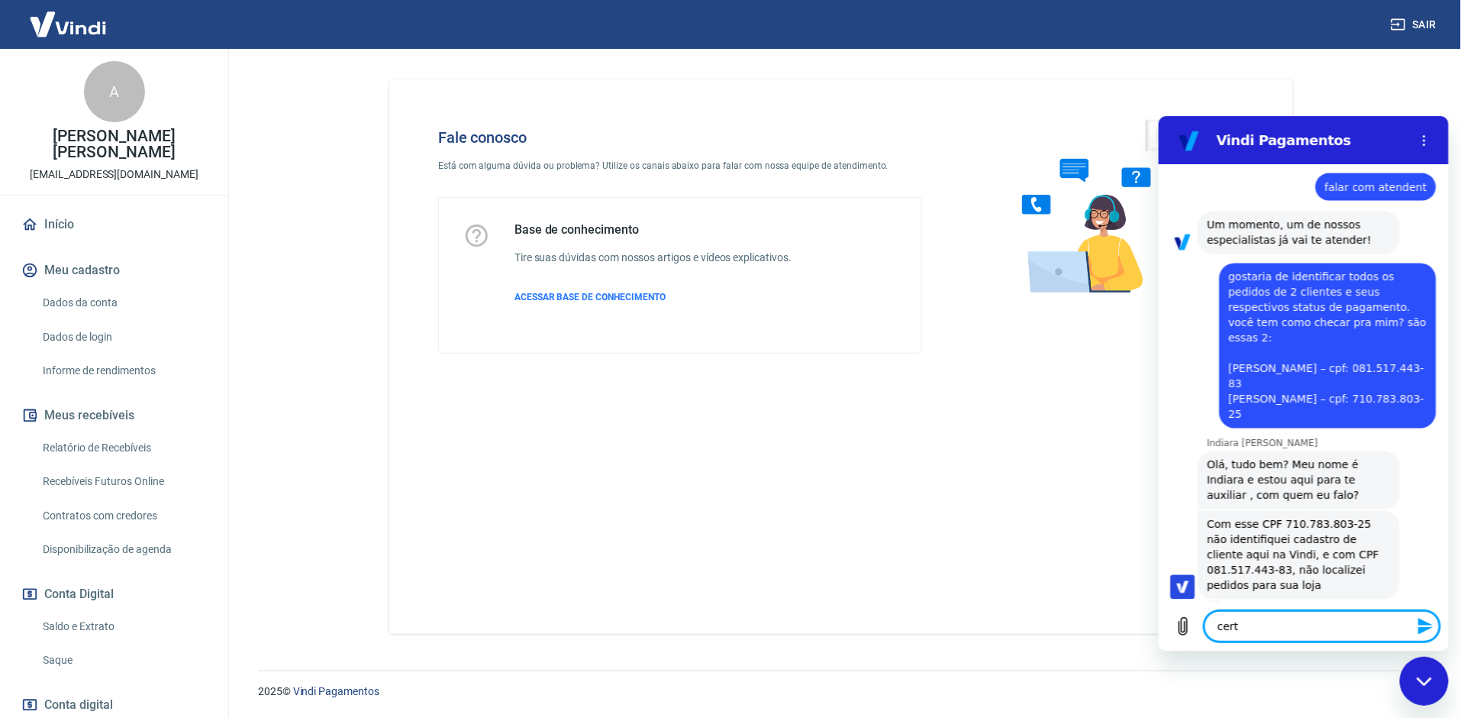
type textarea "x"
type textarea "certo!"
type textarea "x"
type textarea "certo!"
type textarea "x"
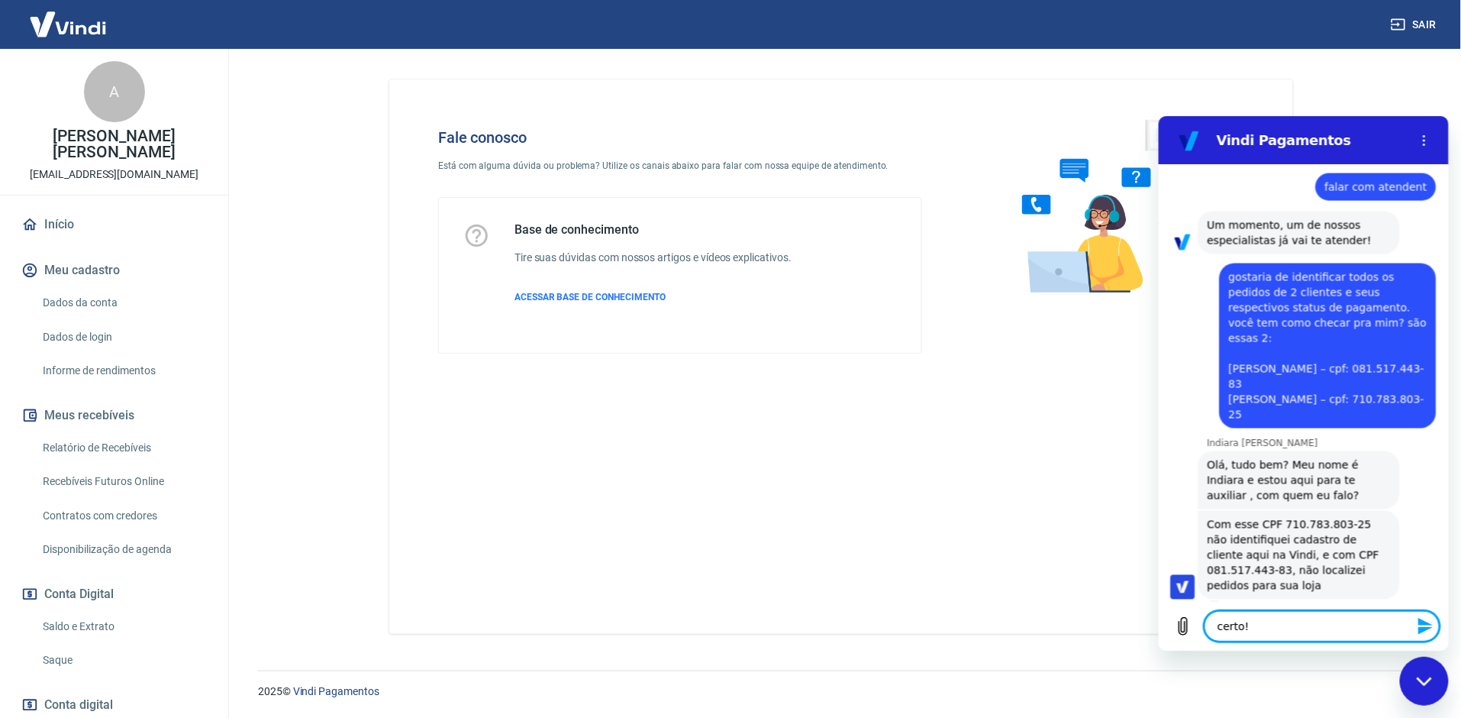
type textarea "certo! t"
type textarea "x"
type textarea "certo! te"
type textarea "x"
type textarea "certo! te"
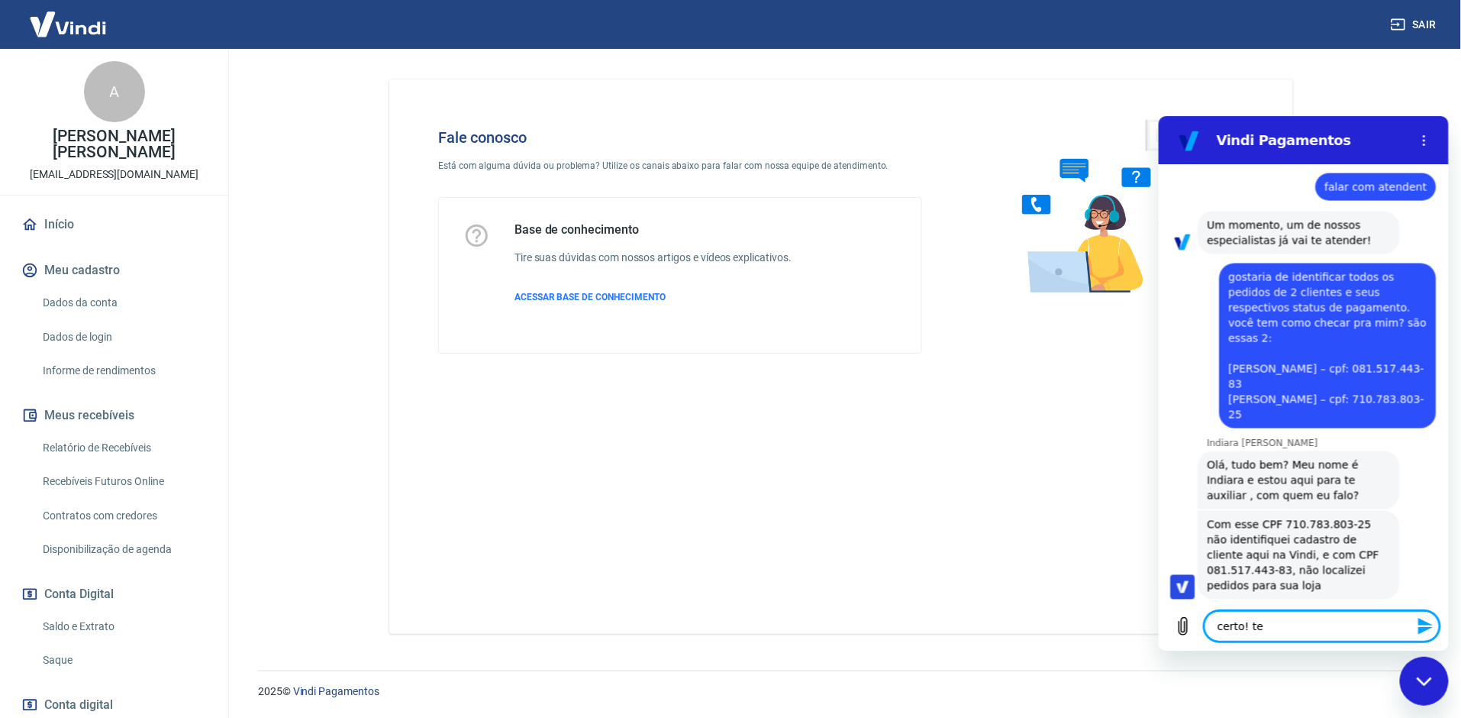
type textarea "x"
type textarea "certo! te a"
type textarea "x"
type textarea "certo! te ag"
type textarea "x"
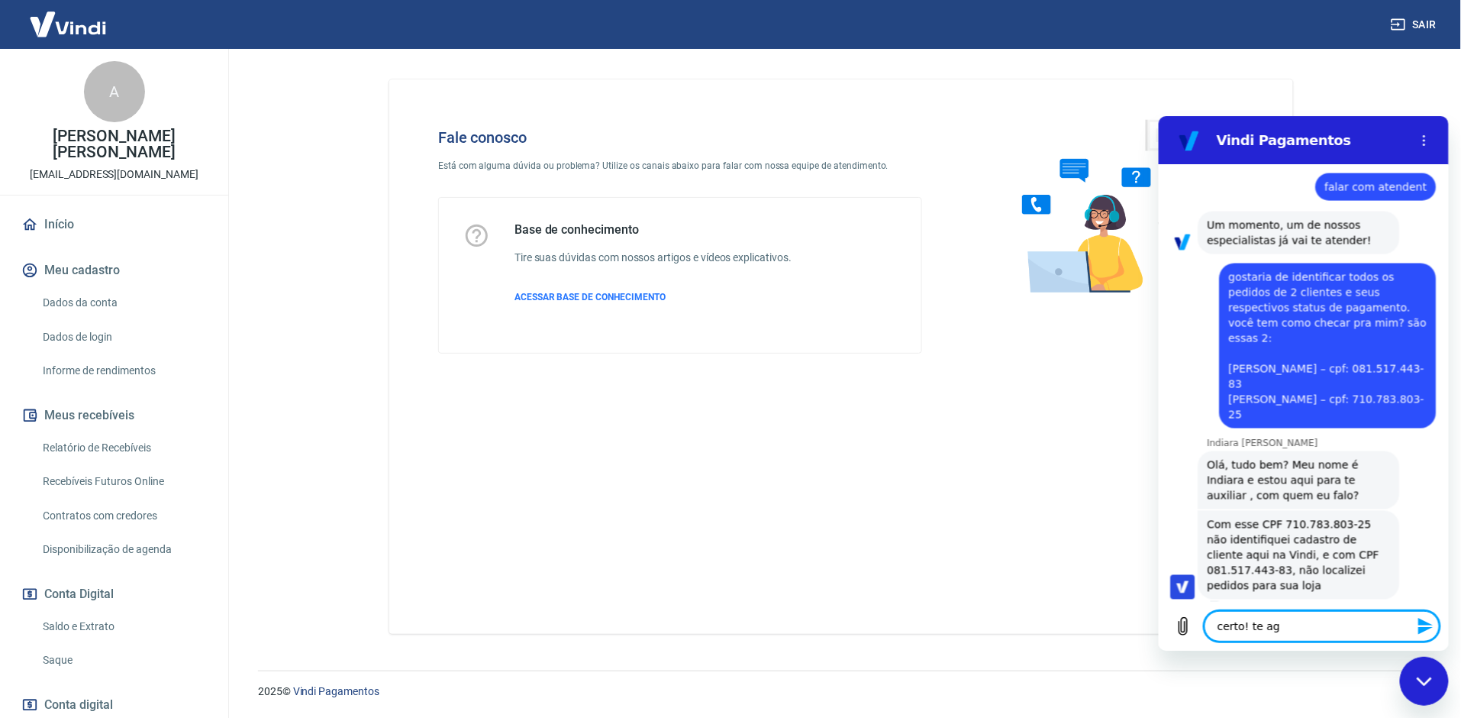
type textarea "certo! te agr"
type textarea "x"
type textarea "certo! te [GEOGRAPHIC_DATA]"
type textarea "x"
type textarea "certo! te agrad"
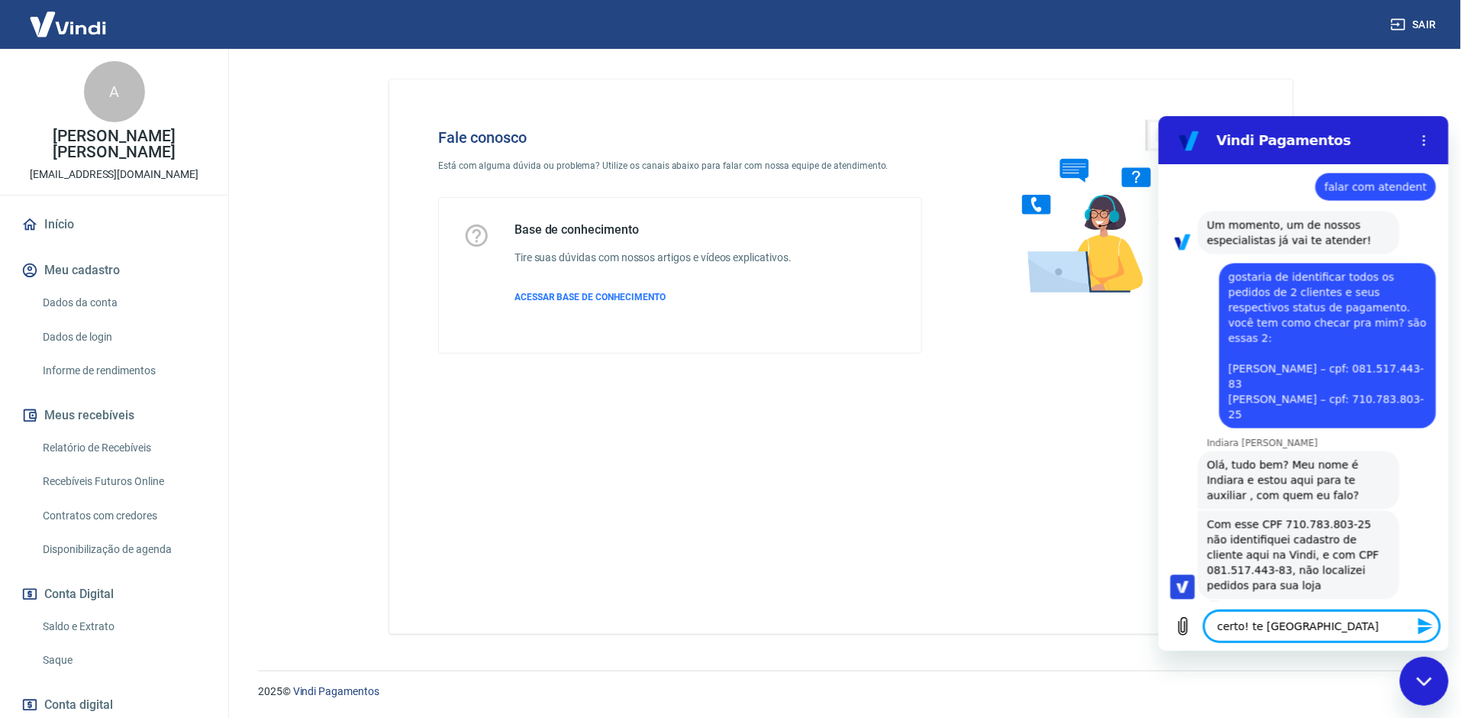
type textarea "x"
type textarea "certo! te agrade"
type textarea "x"
type textarea "certo! te agradeç"
type textarea "x"
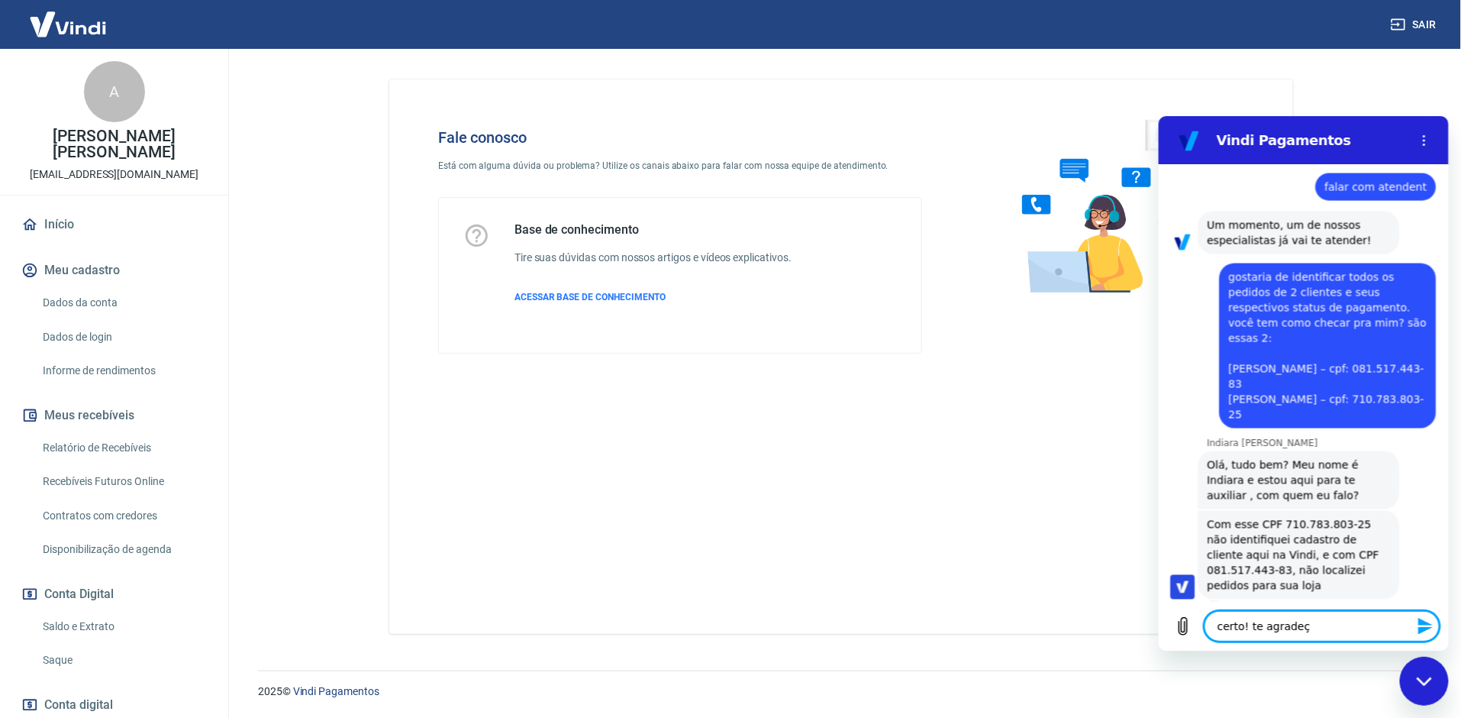
type textarea "certo! te agradeço"
type textarea "x"
type textarea "certo! te agradeço"
type textarea "x"
type textarea "certo! te agradeço m"
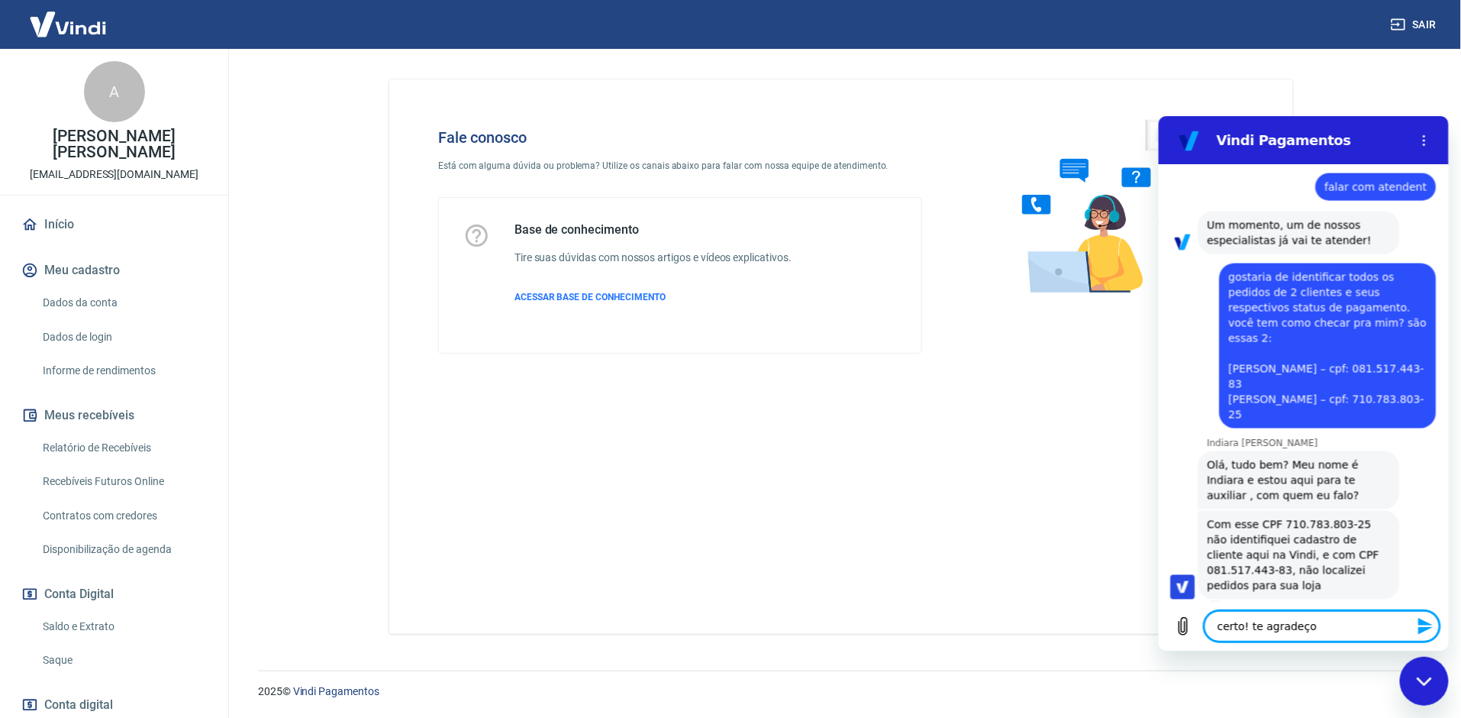
type textarea "x"
type textarea "certo! te agradeço mu"
type textarea "x"
type textarea "certo! te agradeço mui"
type textarea "x"
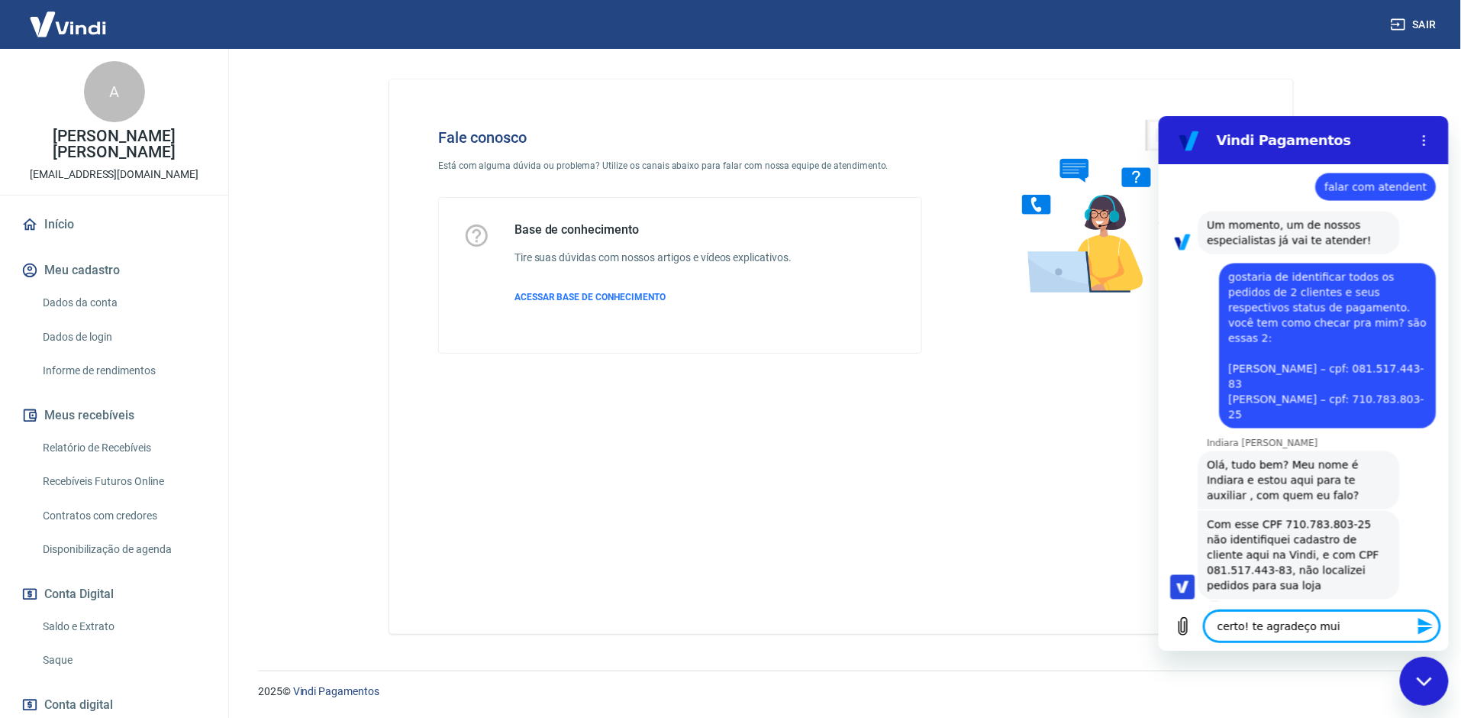
type textarea "certo! te agradeço muit"
type textarea "x"
type textarea "certo! te agradeço muito"
type textarea "x"
type textarea "certo! te agradeço muito!"
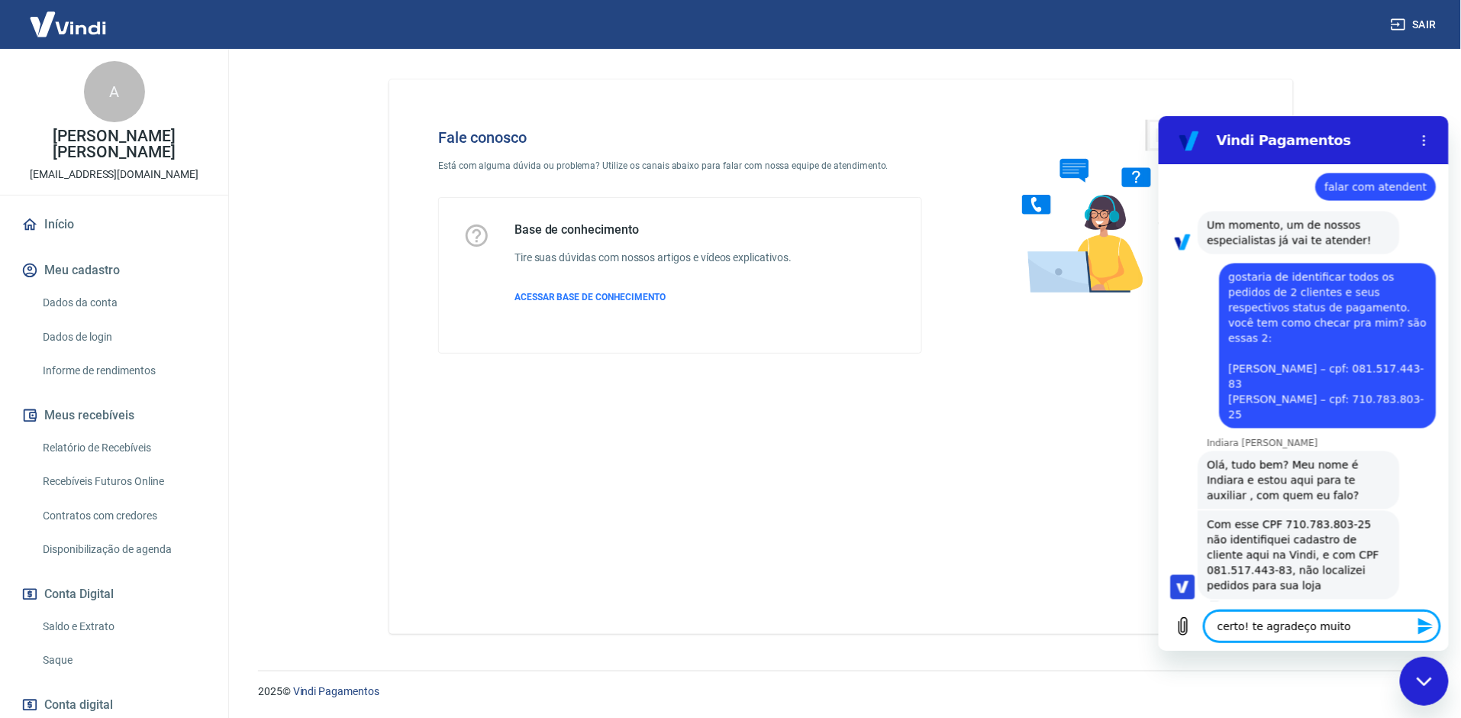
type textarea "x"
type textarea "certo! te agradeço muito!!"
type textarea "x"
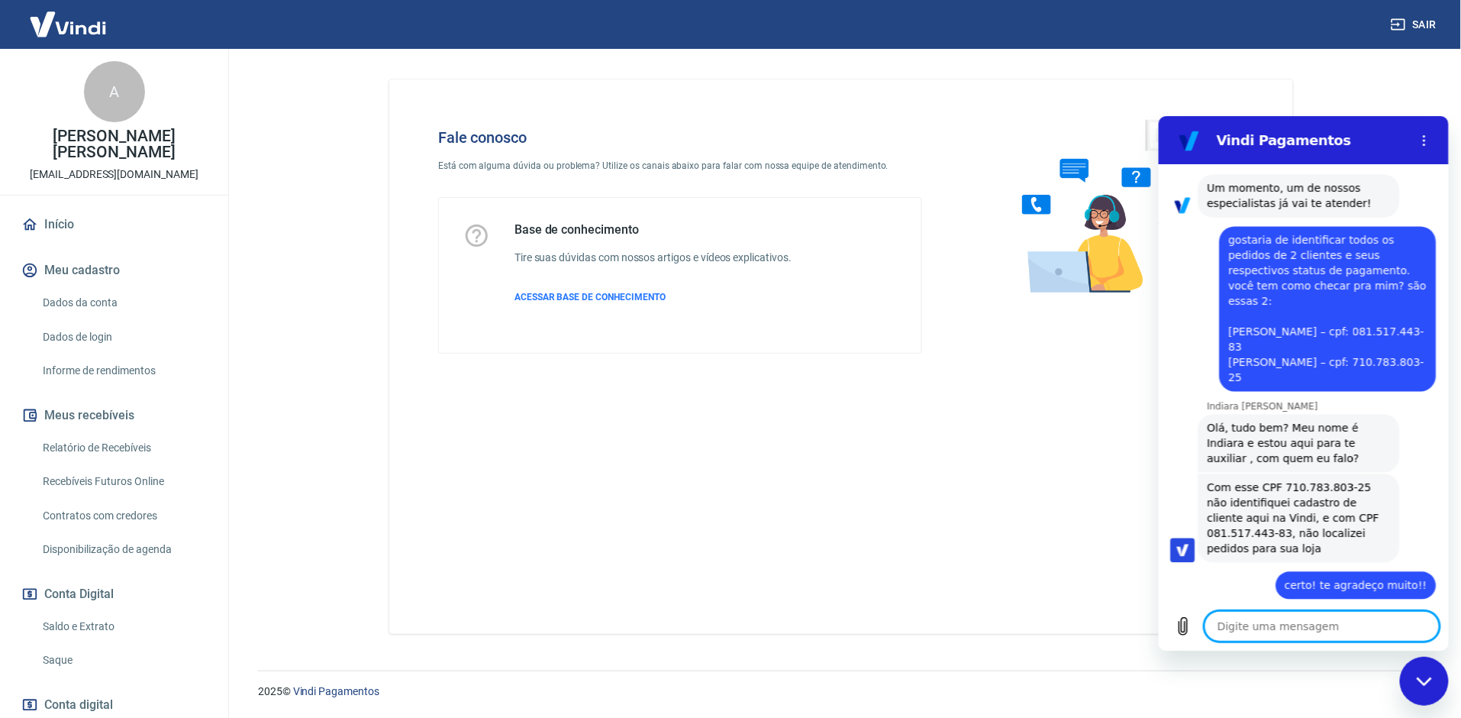
scroll to position [1375, 0]
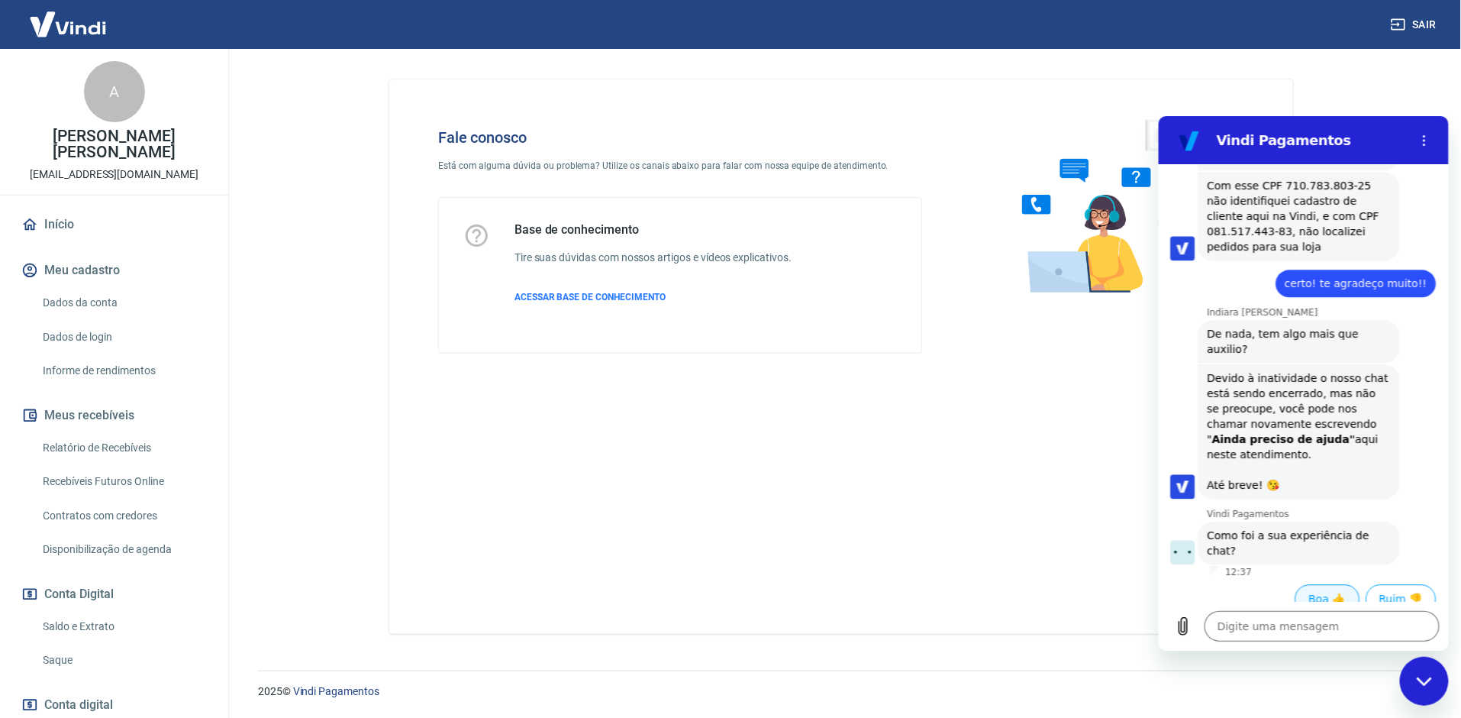
click at [1309, 583] on button "Boa 👍" at bounding box center [1327, 597] width 65 height 29
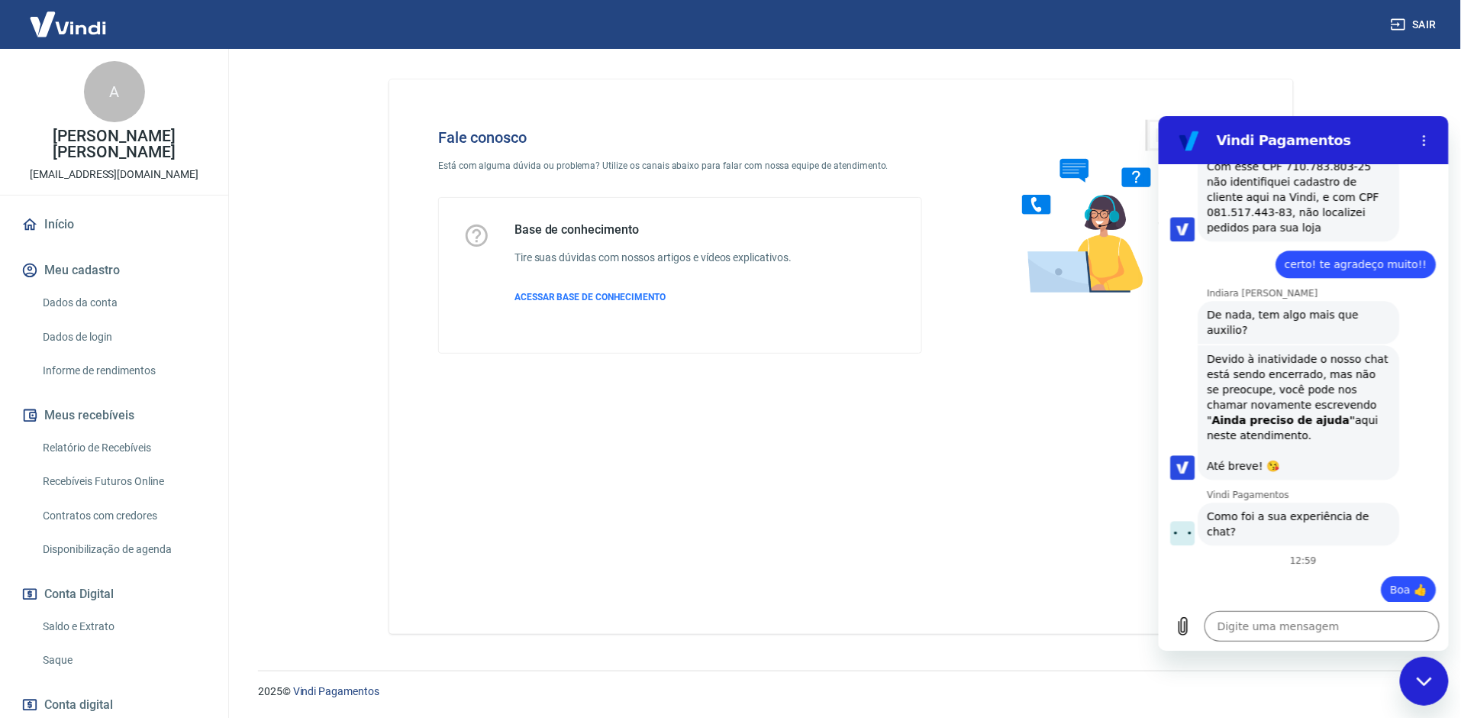
type textarea "x"
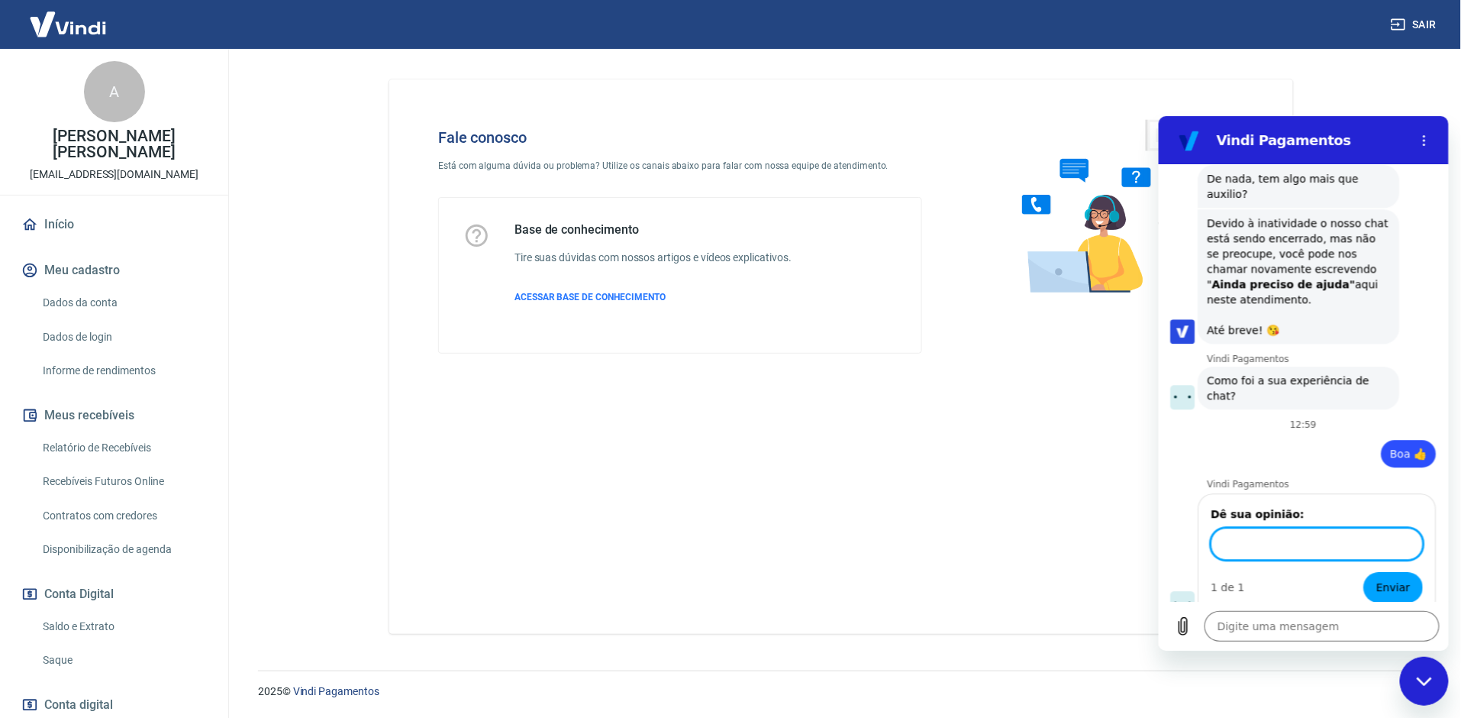
scroll to position [1528, 0]
type input "rápida resposta e resolução"
